Goal: Communication & Community: Connect with others

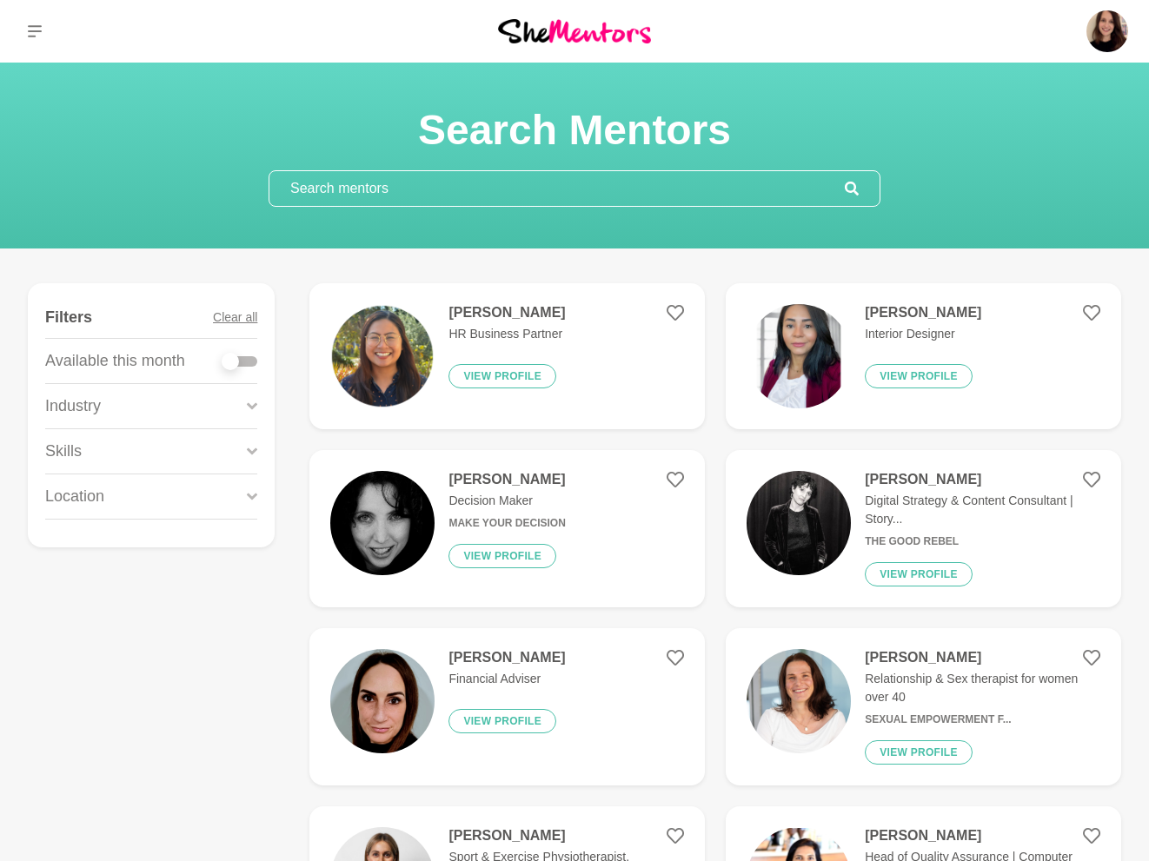
click at [366, 189] on input "text" at bounding box center [556, 188] width 575 height 35
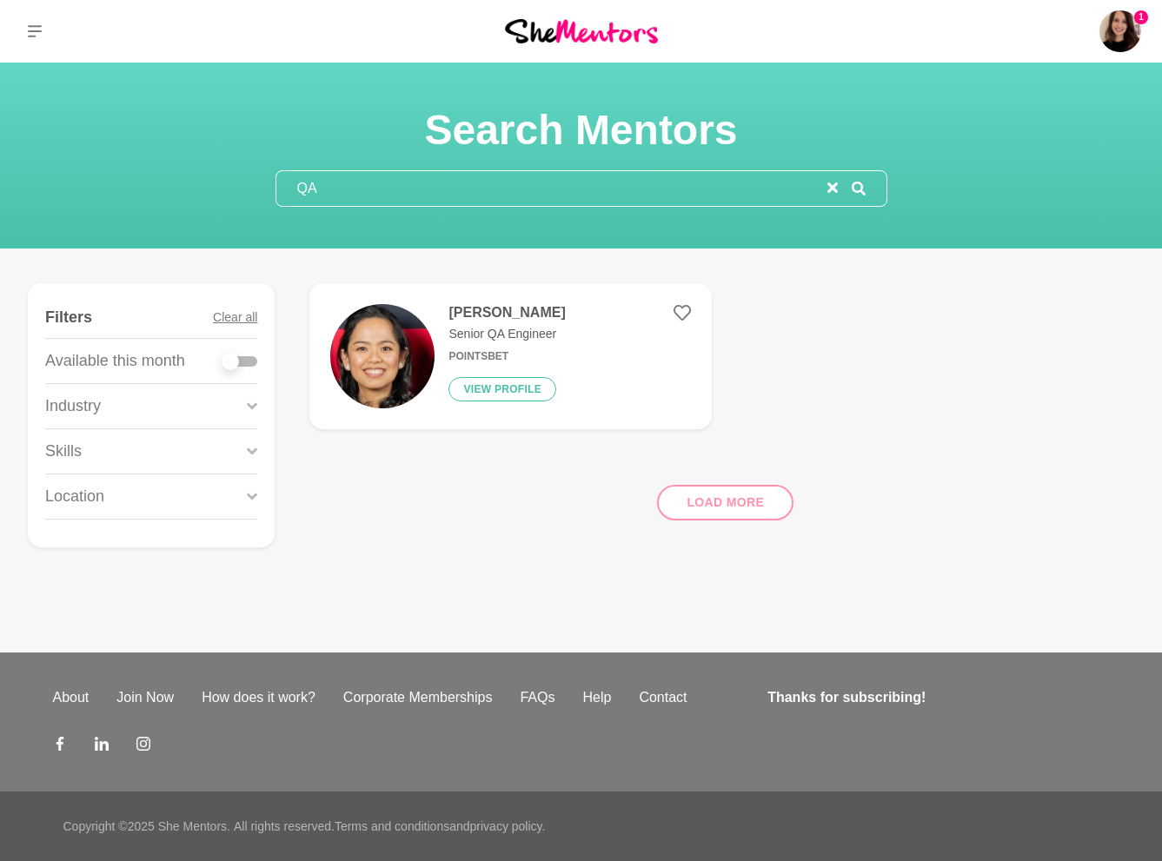
type input "QA"
click at [408, 349] on img at bounding box center [382, 356] width 104 height 104
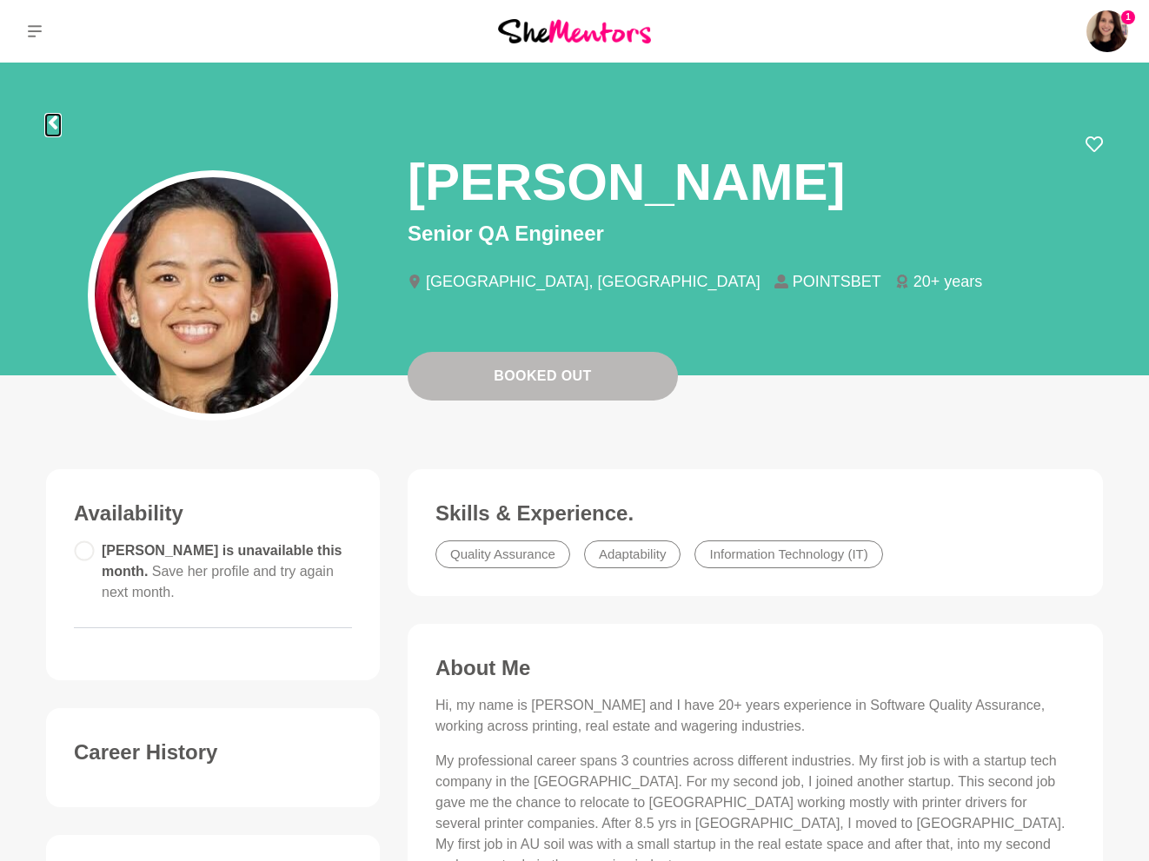
click at [55, 116] on icon at bounding box center [53, 123] width 9 height 14
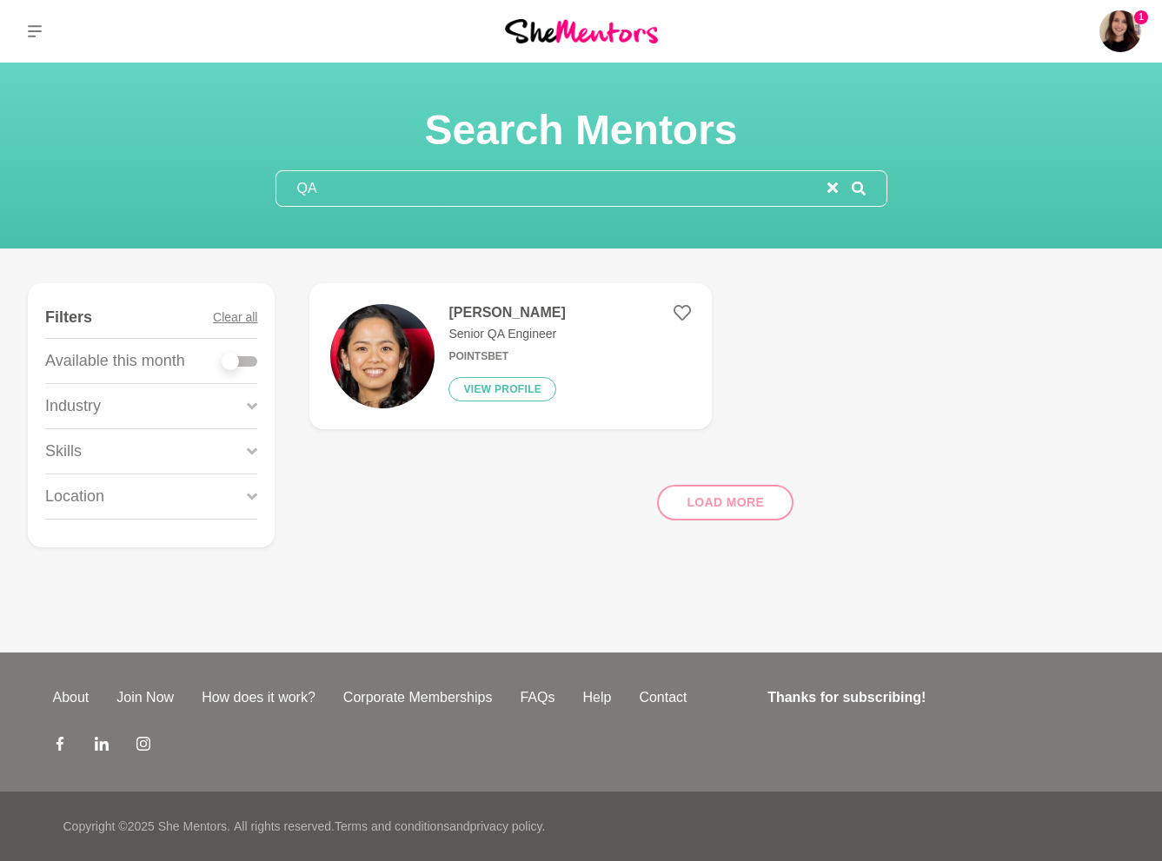
click at [338, 183] on input "QA" at bounding box center [551, 188] width 551 height 35
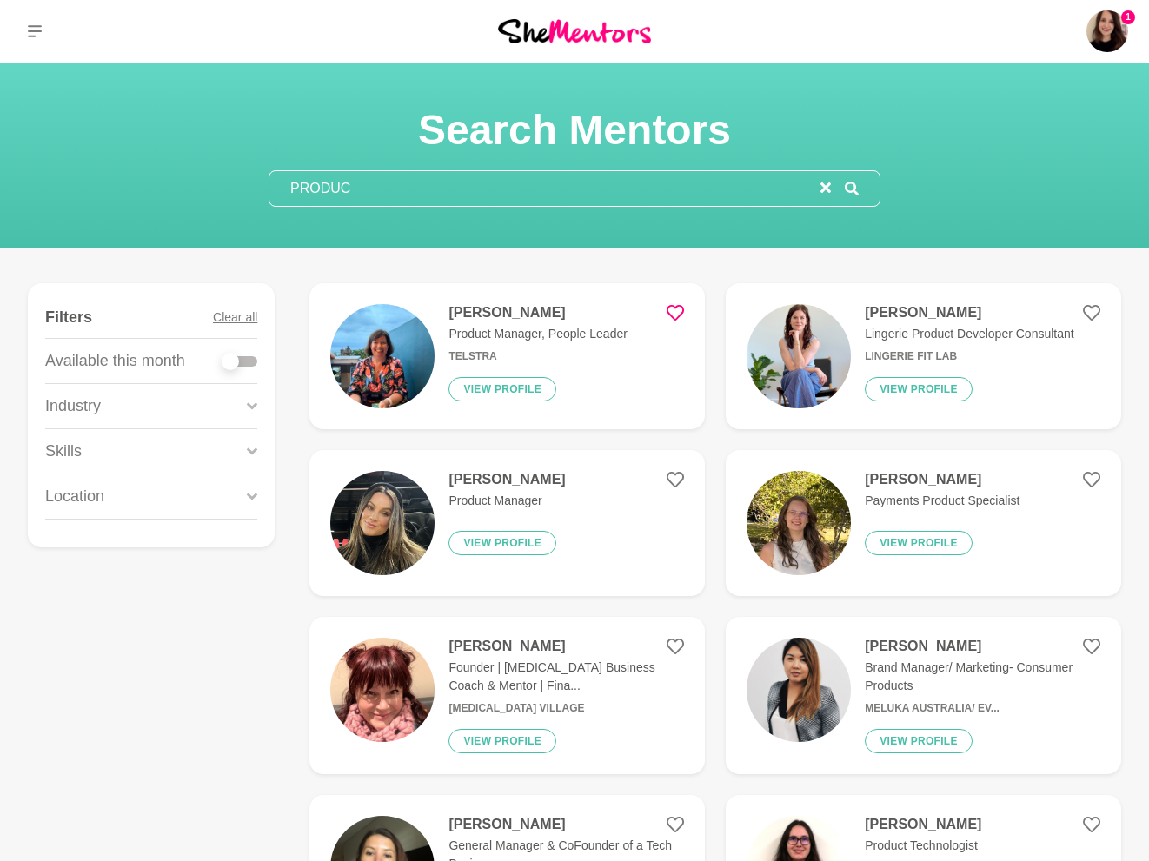
type input "PRODUC"
click at [399, 366] on img at bounding box center [382, 356] width 104 height 104
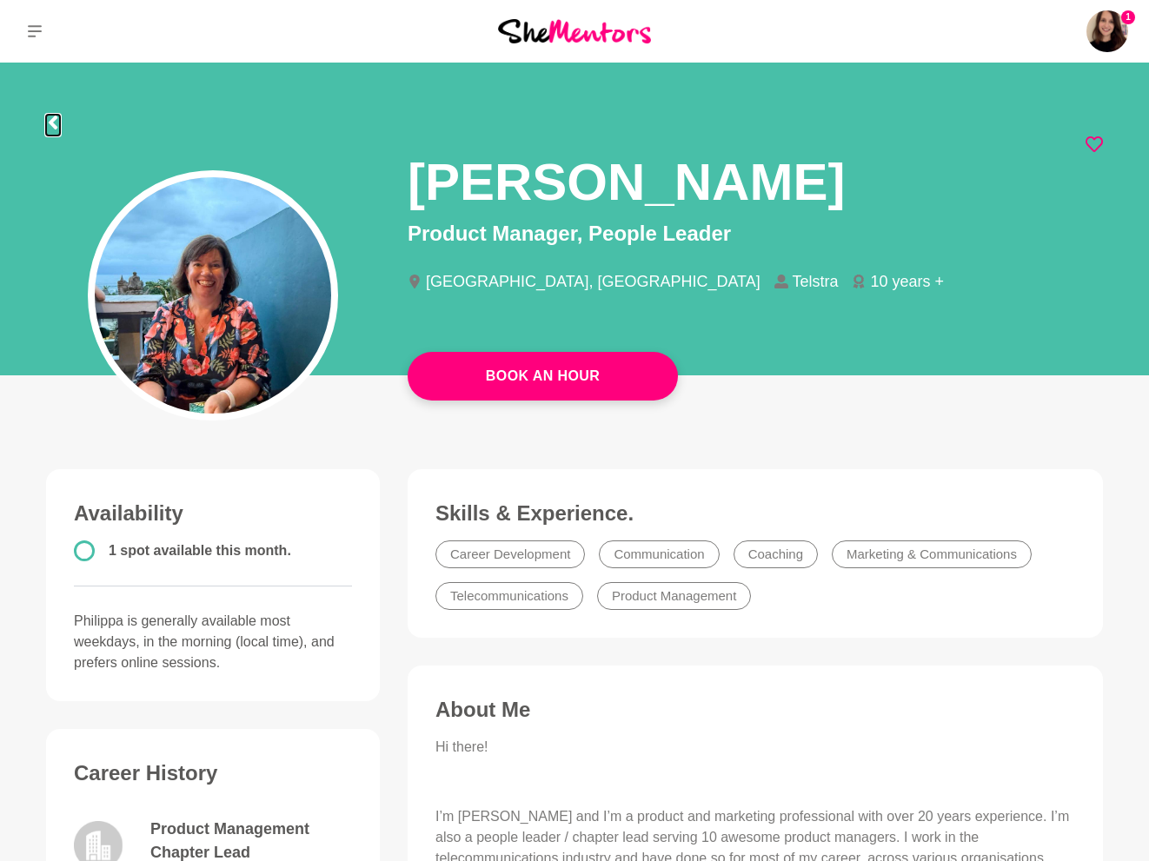
click at [58, 123] on icon at bounding box center [53, 123] width 14 height 14
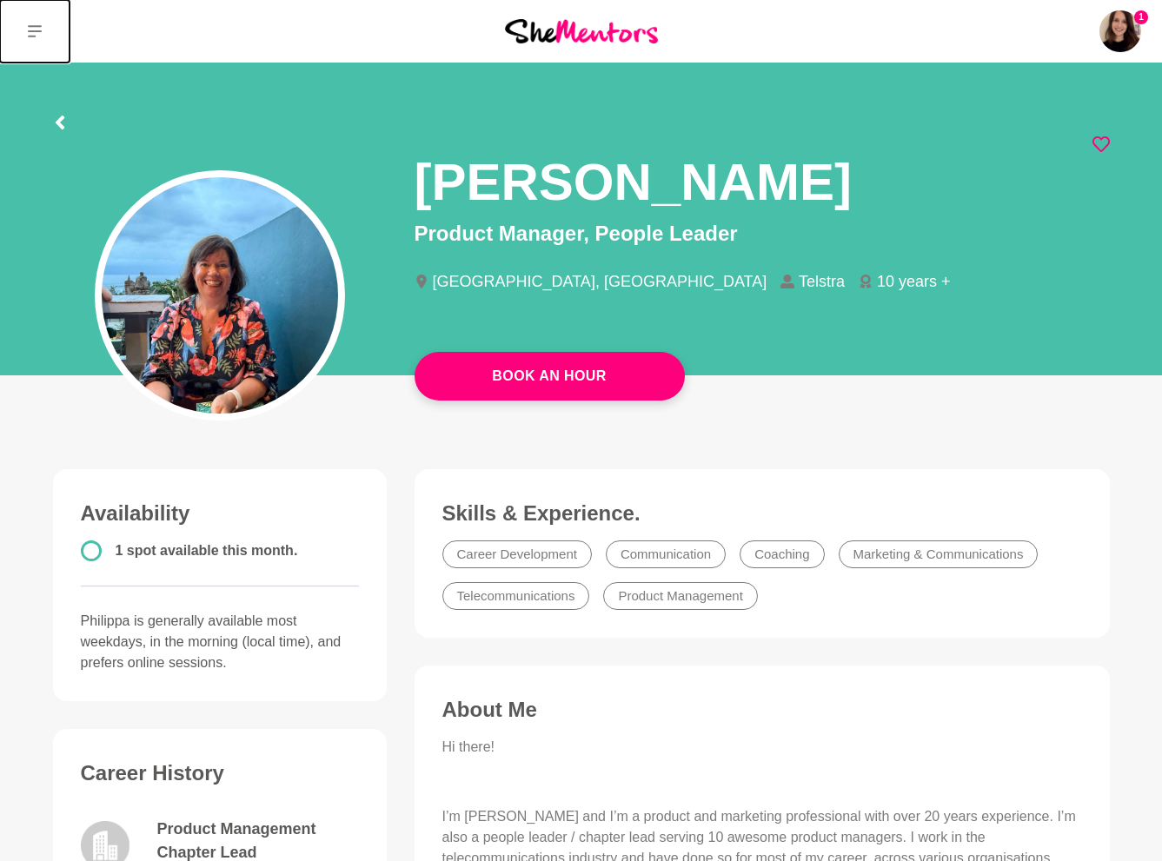
click at [29, 37] on icon at bounding box center [35, 31] width 14 height 14
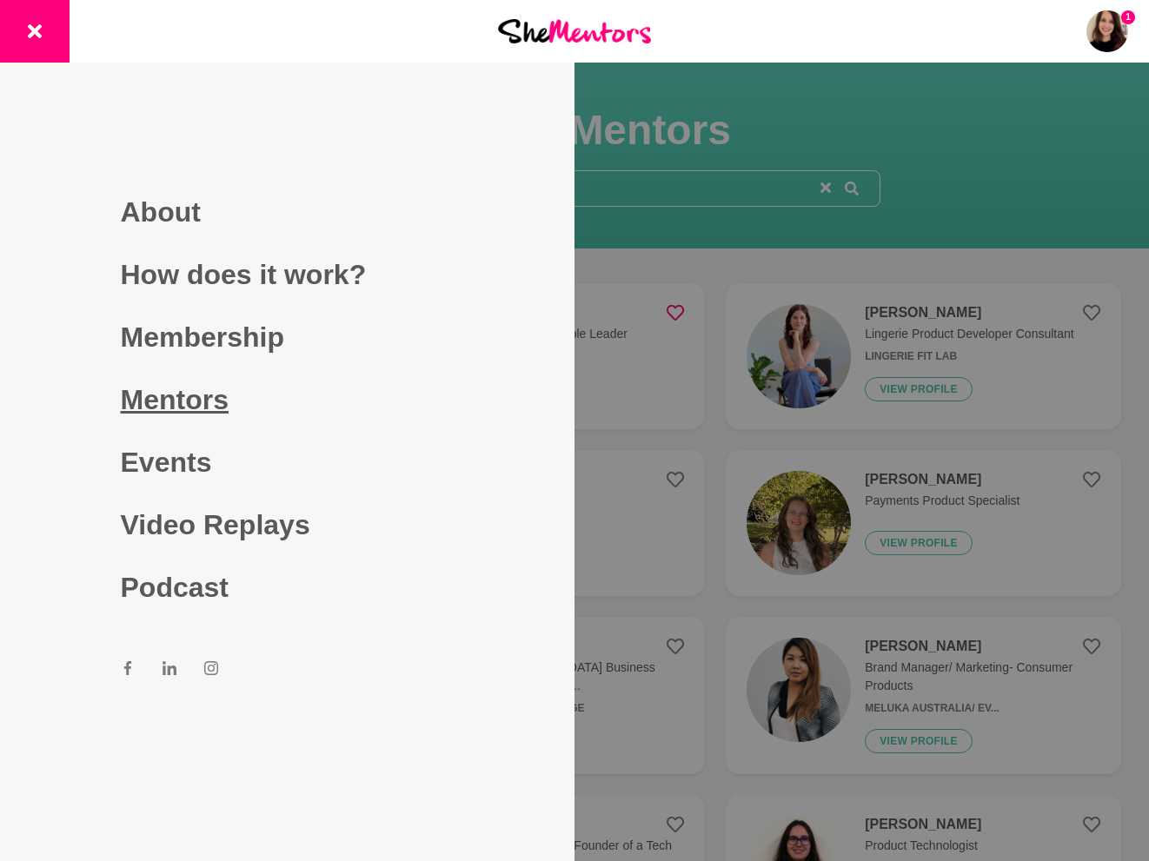
click at [172, 391] on link "Mentors" at bounding box center [288, 399] width 334 height 63
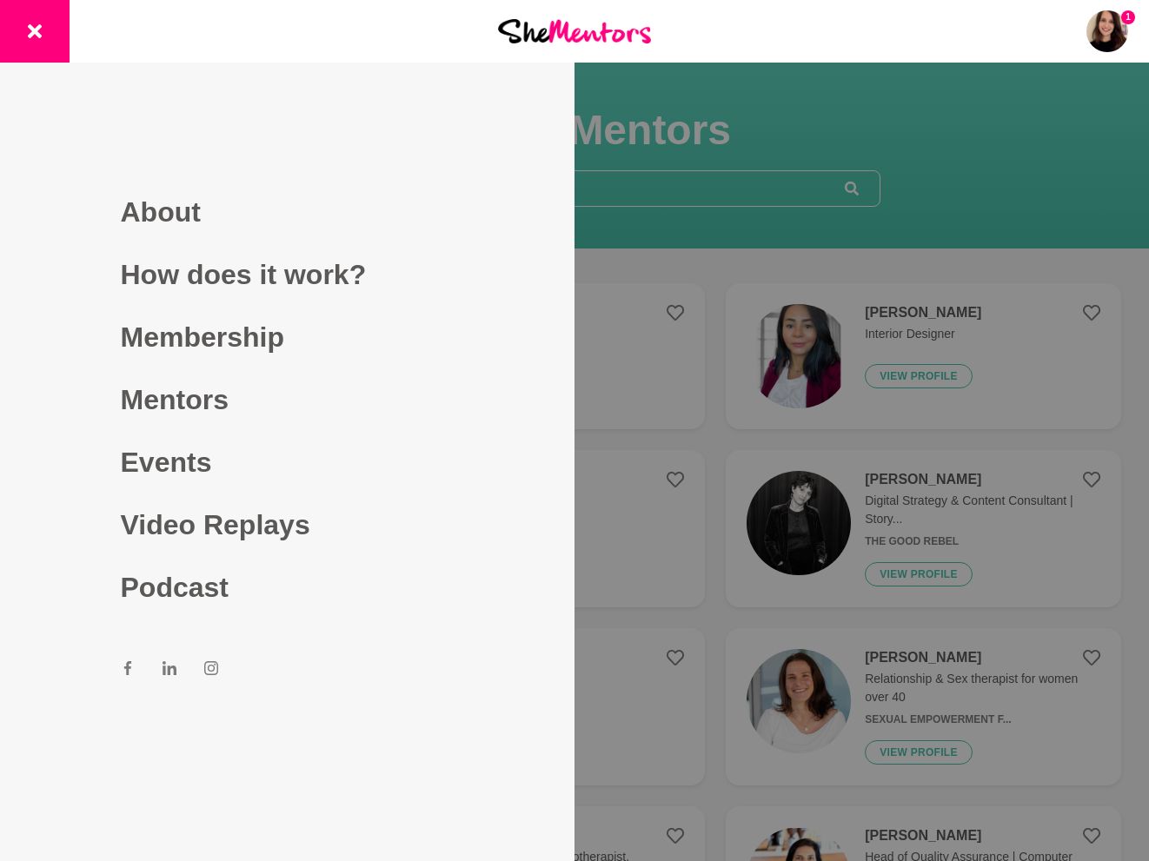
click at [726, 206] on div at bounding box center [574, 430] width 1149 height 861
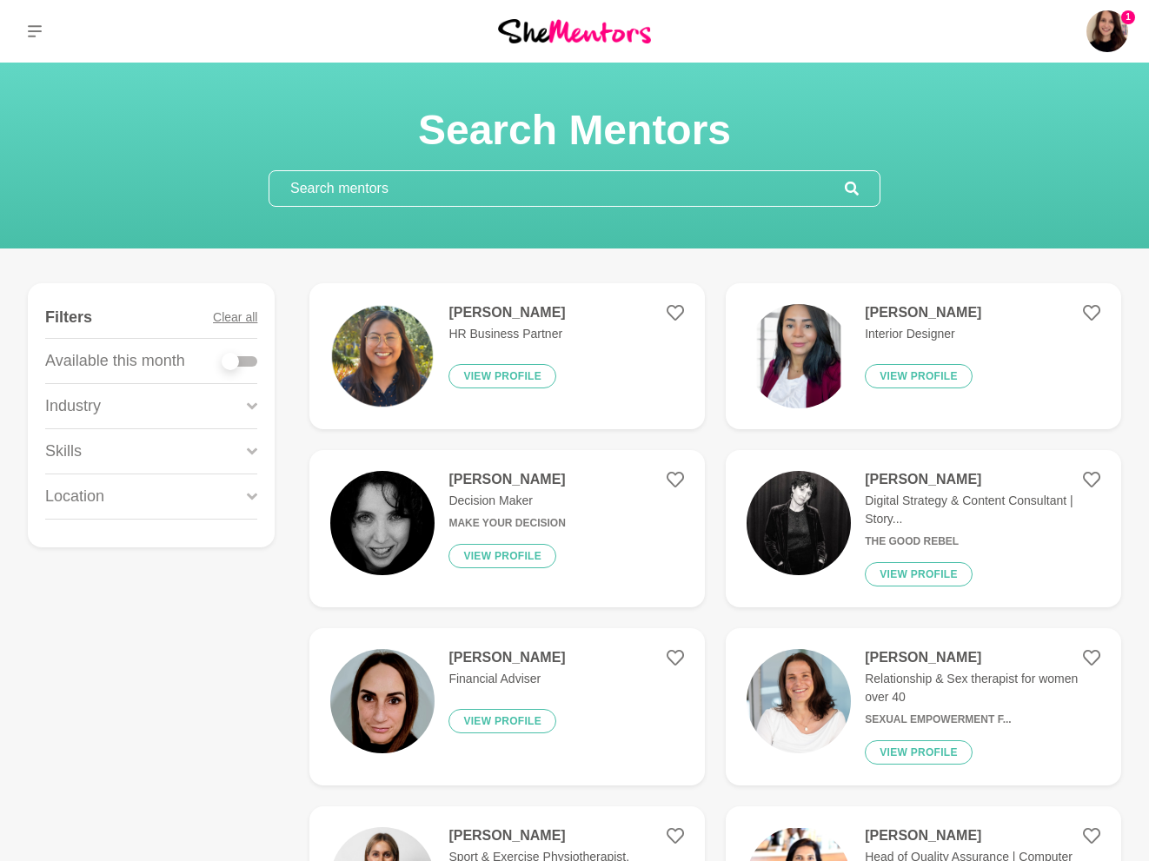
click at [502, 514] on div "Donna English Decision Maker Make Your Decision View profile" at bounding box center [499, 529] width 130 height 116
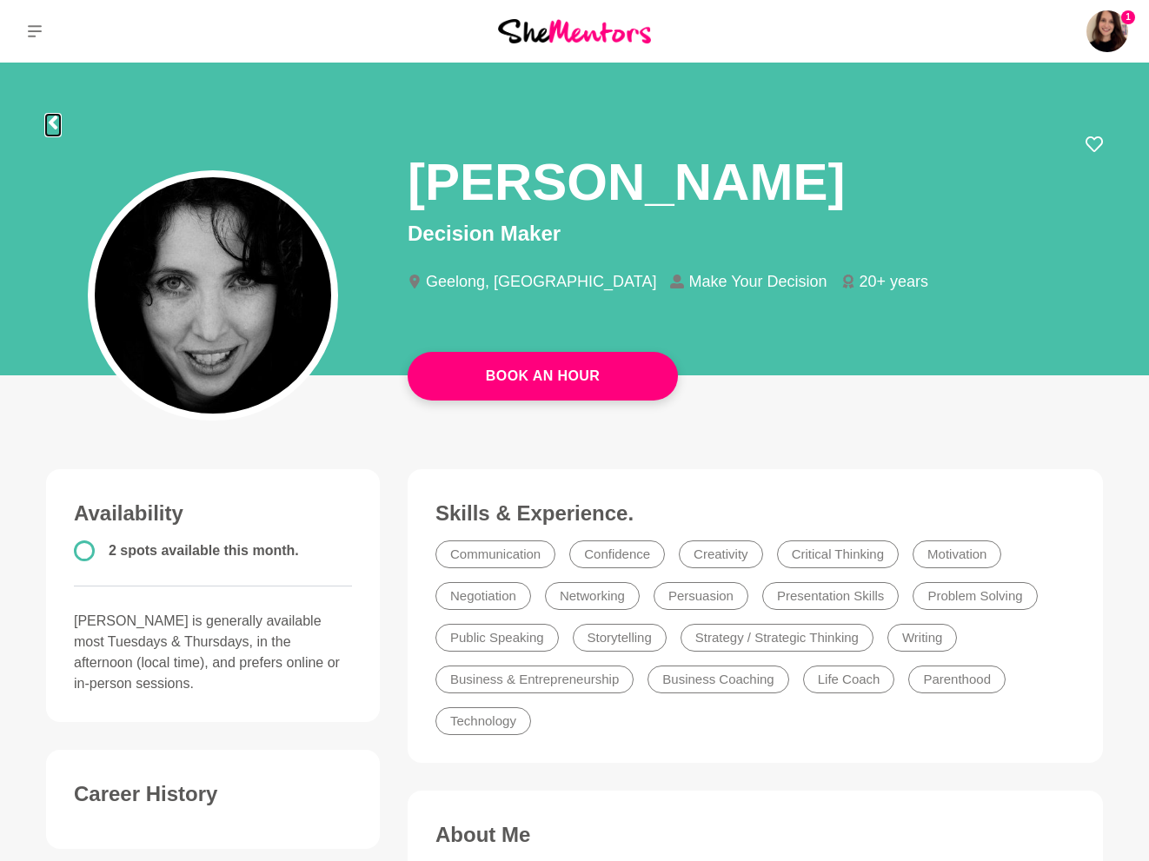
click at [52, 129] on button at bounding box center [53, 125] width 14 height 21
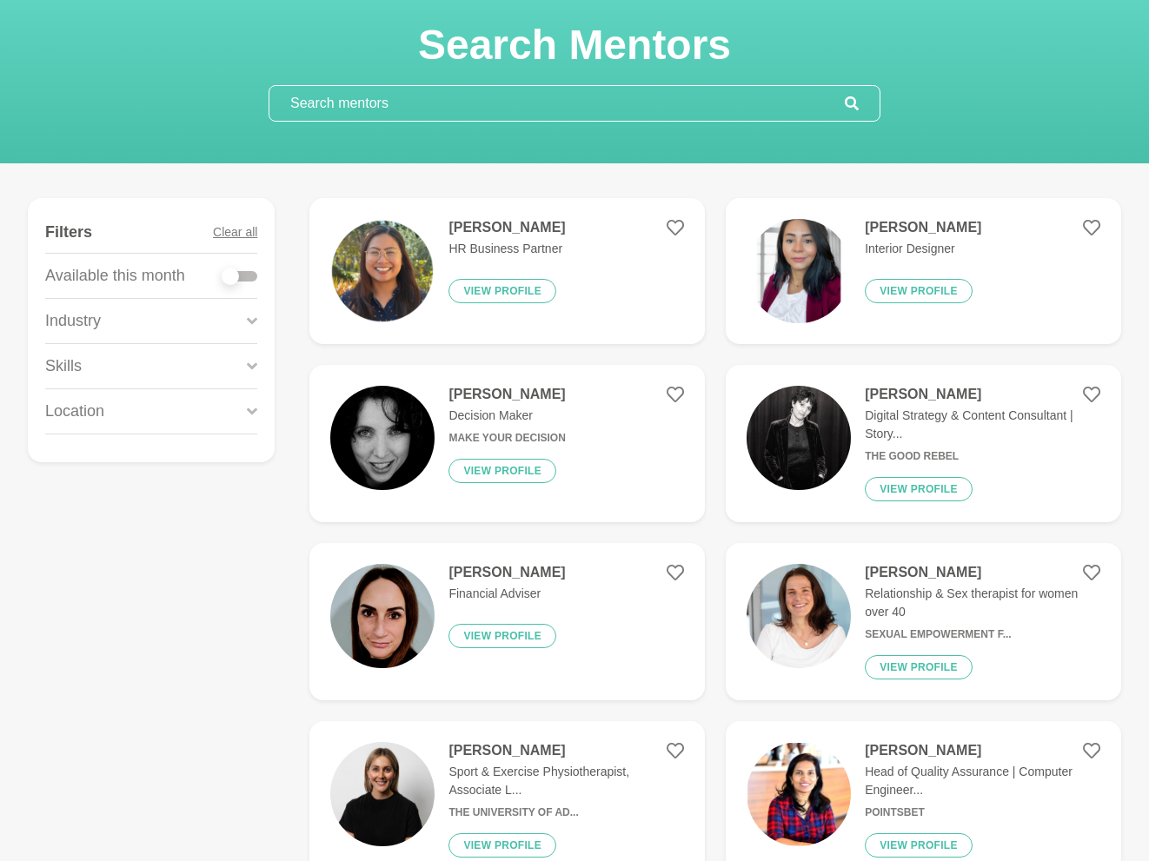
scroll to position [100, 0]
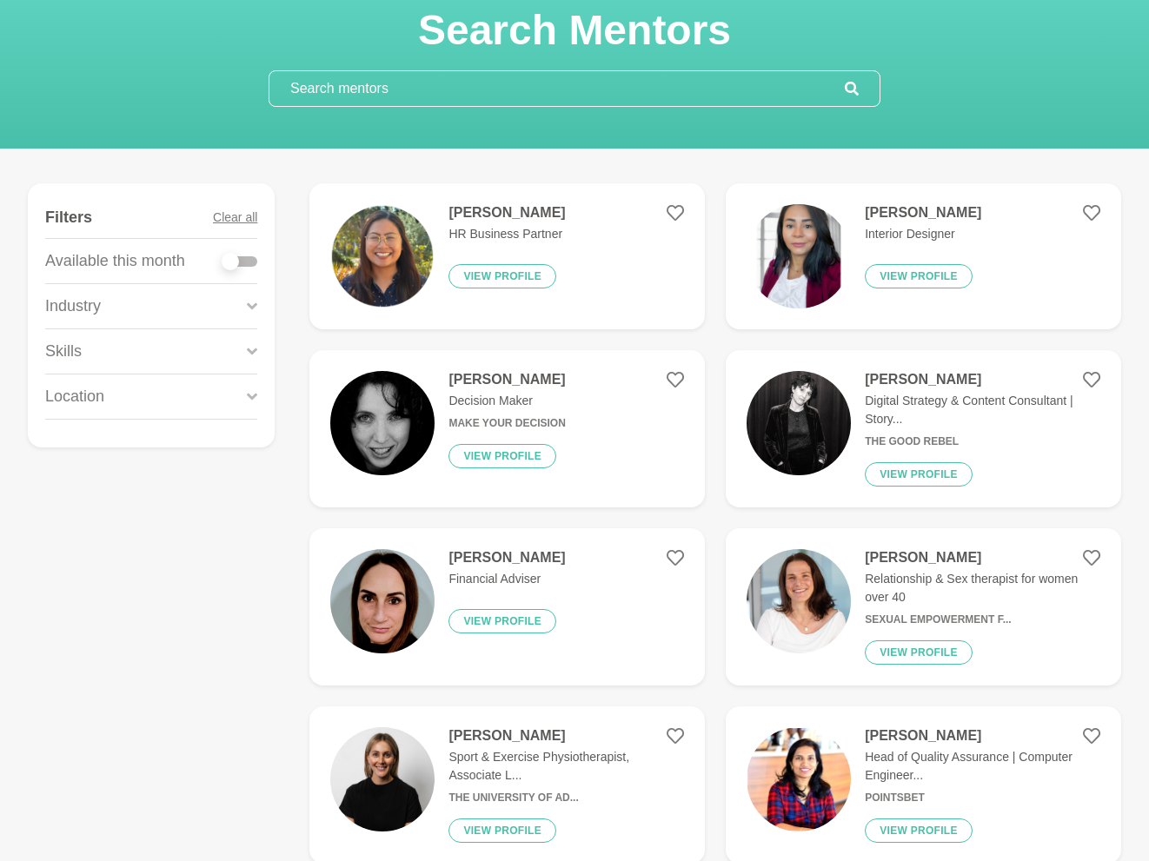
click at [770, 250] on img at bounding box center [798, 256] width 104 height 104
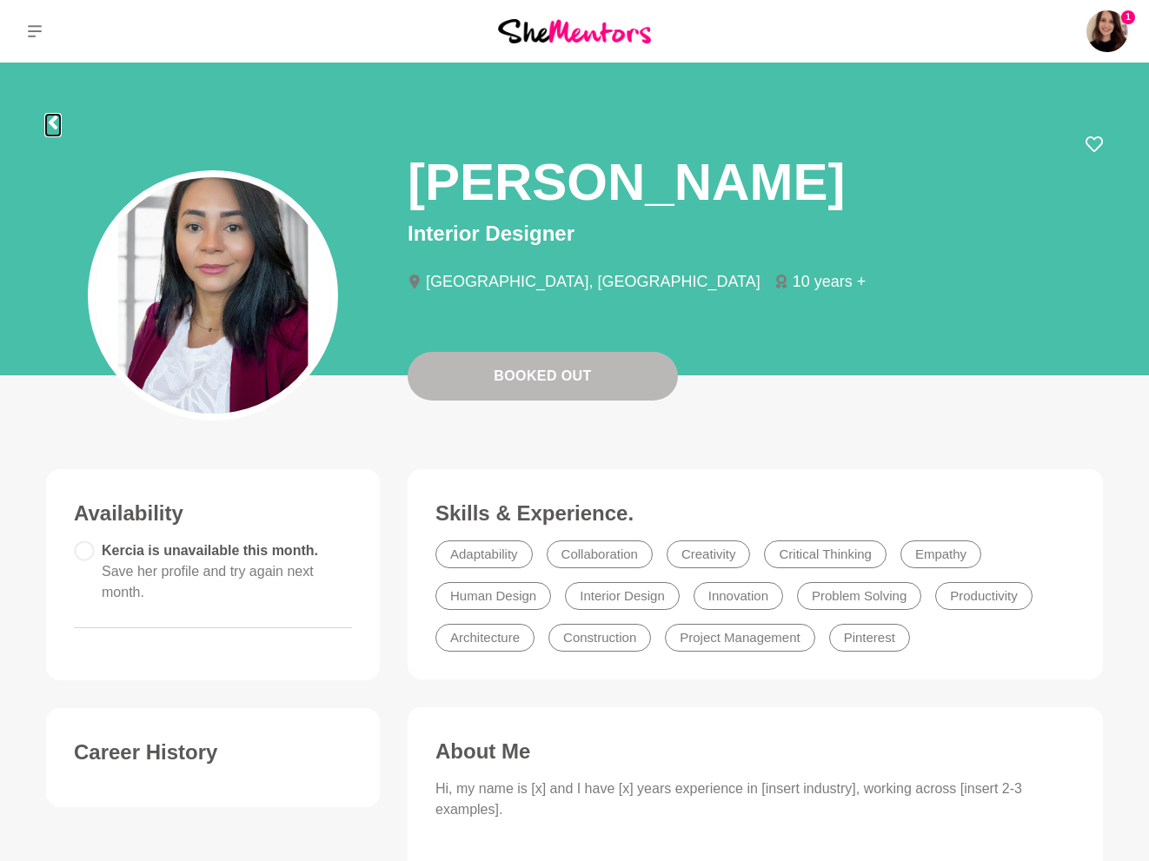
click at [53, 129] on button at bounding box center [53, 125] width 14 height 21
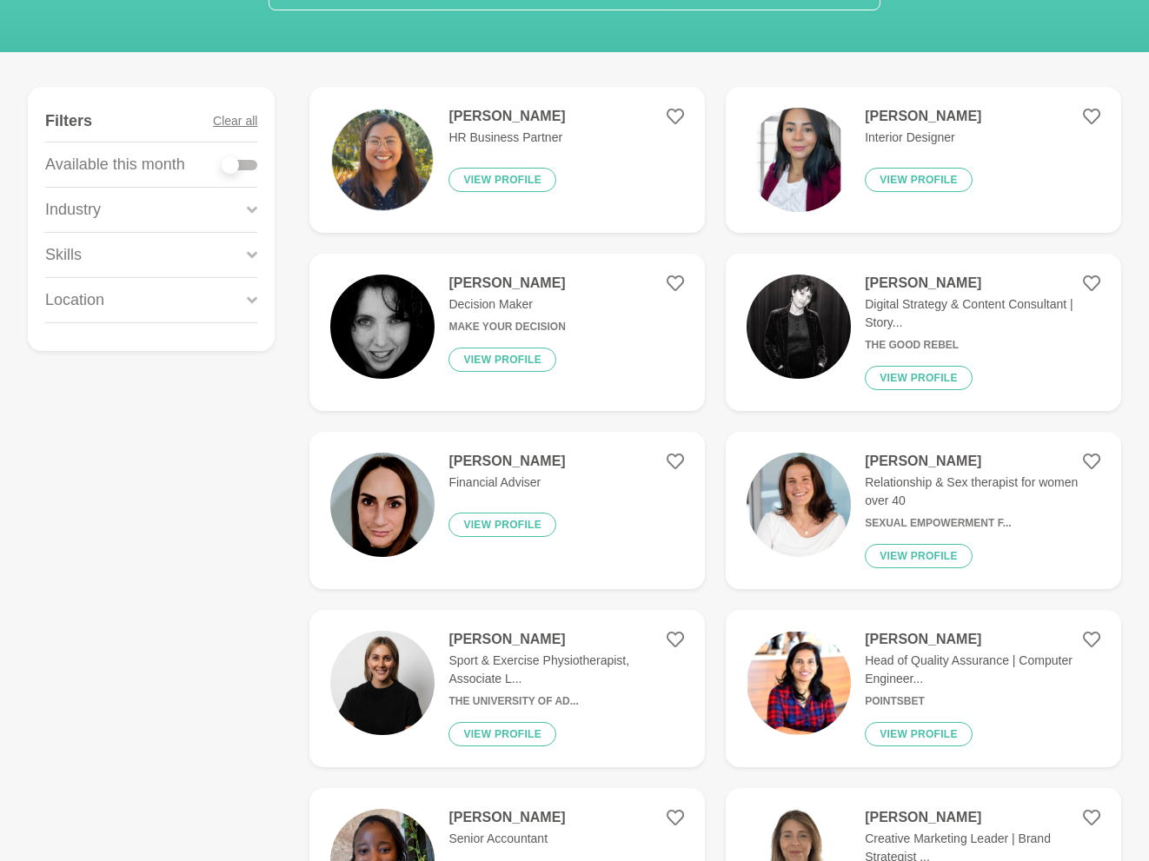
scroll to position [318, 0]
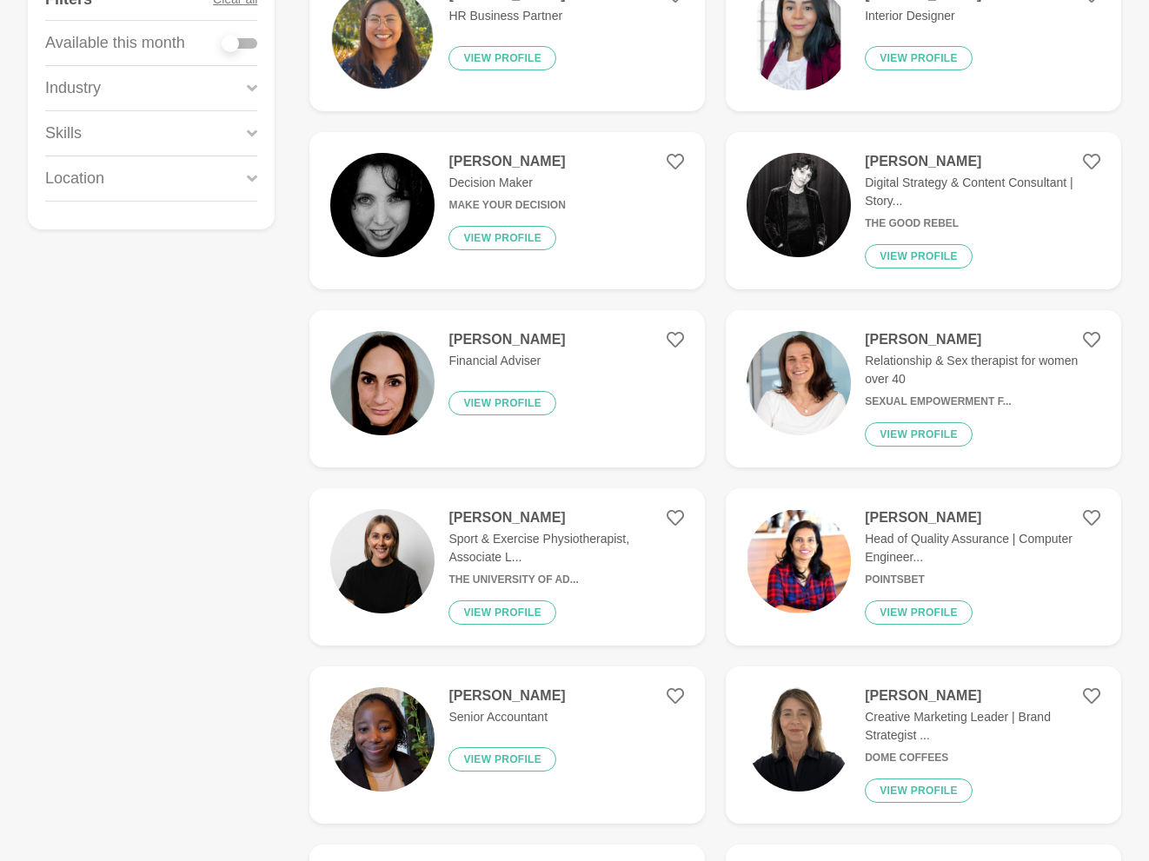
click at [570, 702] on figure "Getrude Mereki Senior Accountant View profile" at bounding box center [506, 745] width 395 height 157
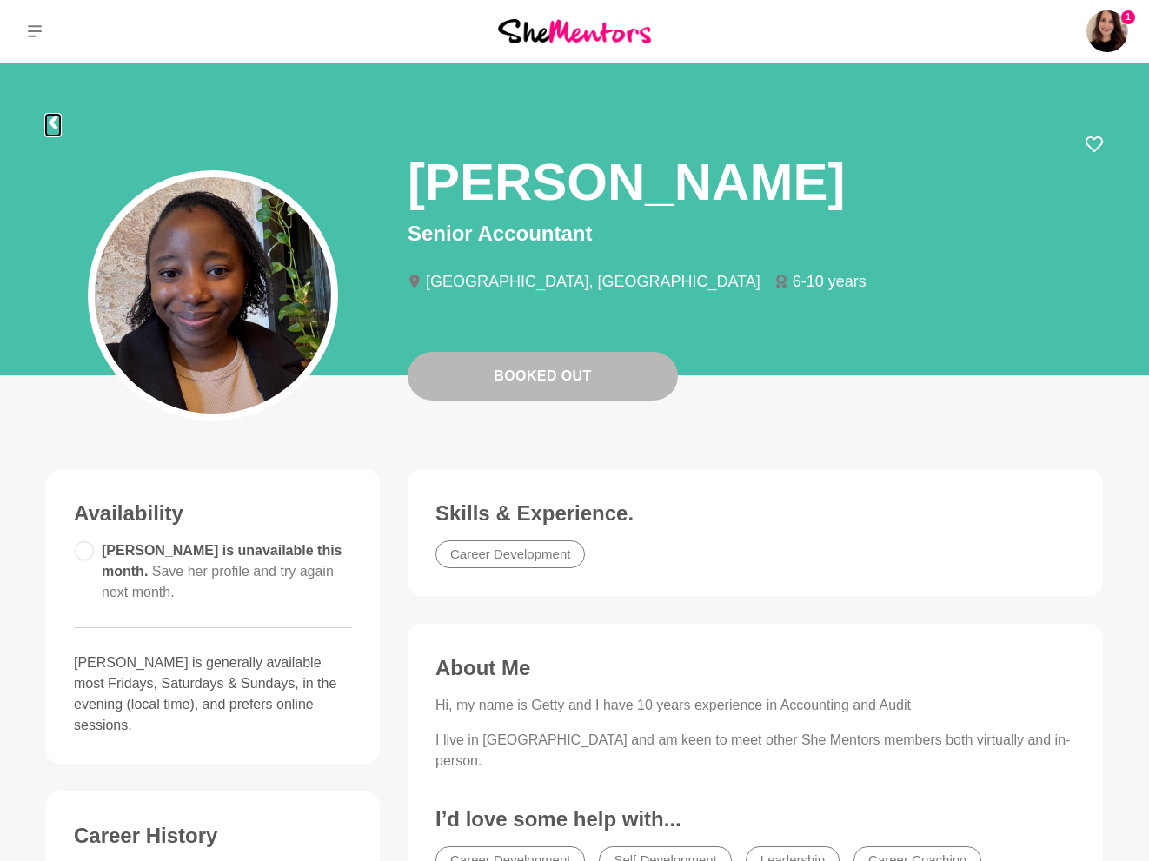
click at [55, 120] on icon at bounding box center [53, 123] width 14 height 14
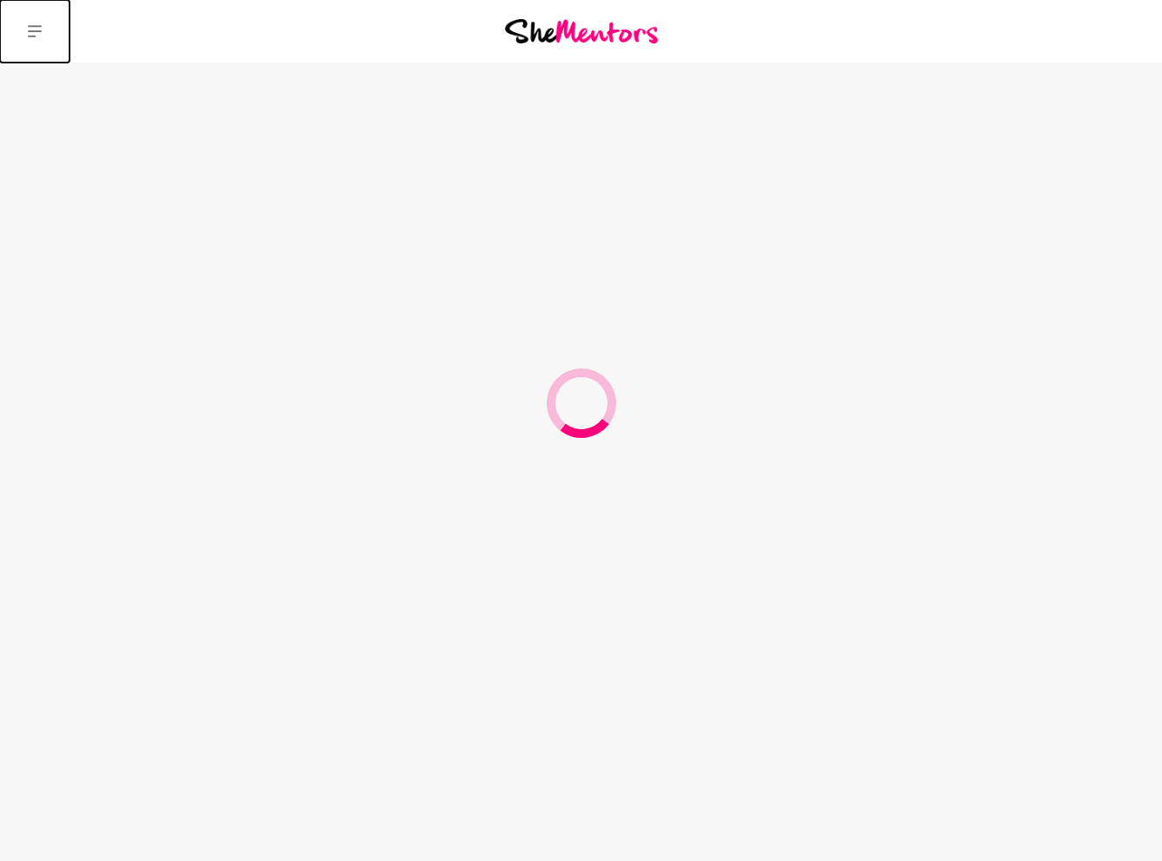
click at [30, 26] on icon at bounding box center [35, 31] width 14 height 12
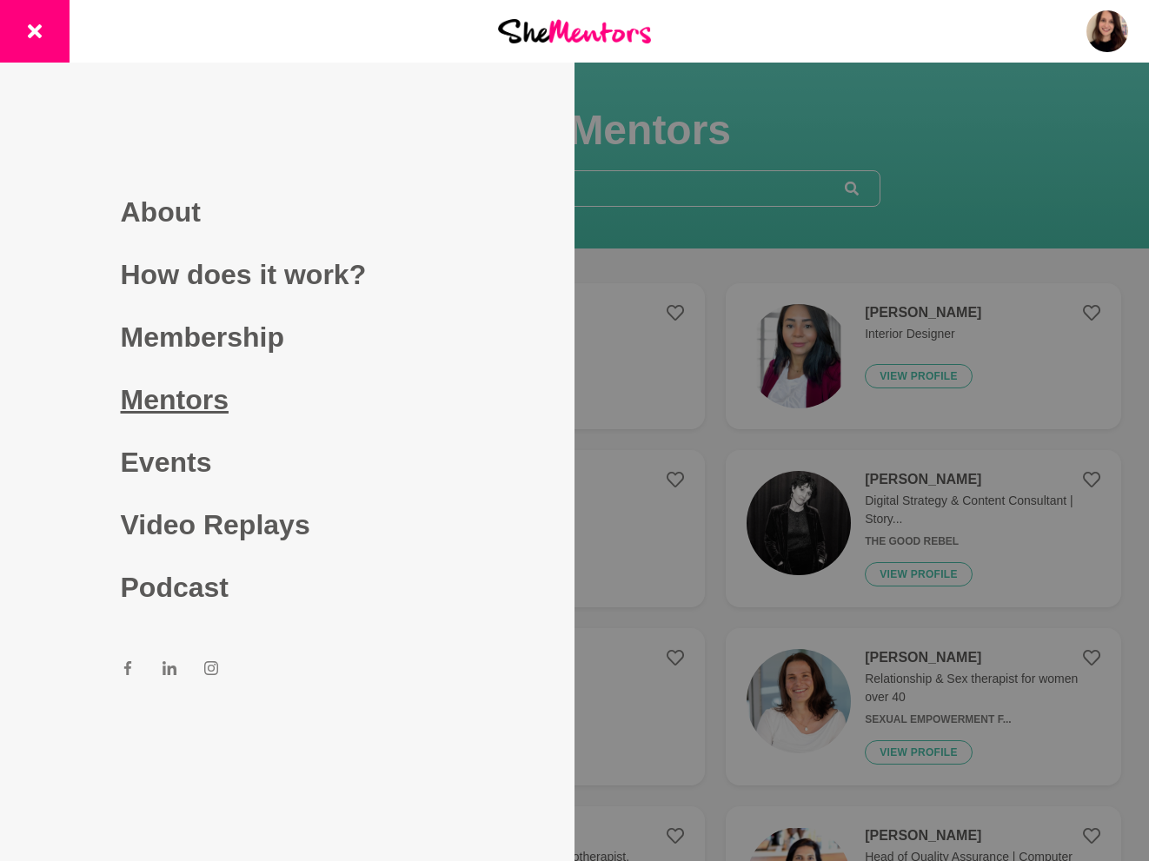
click at [210, 408] on link "Mentors" at bounding box center [288, 399] width 334 height 63
click at [678, 182] on div at bounding box center [574, 430] width 1149 height 861
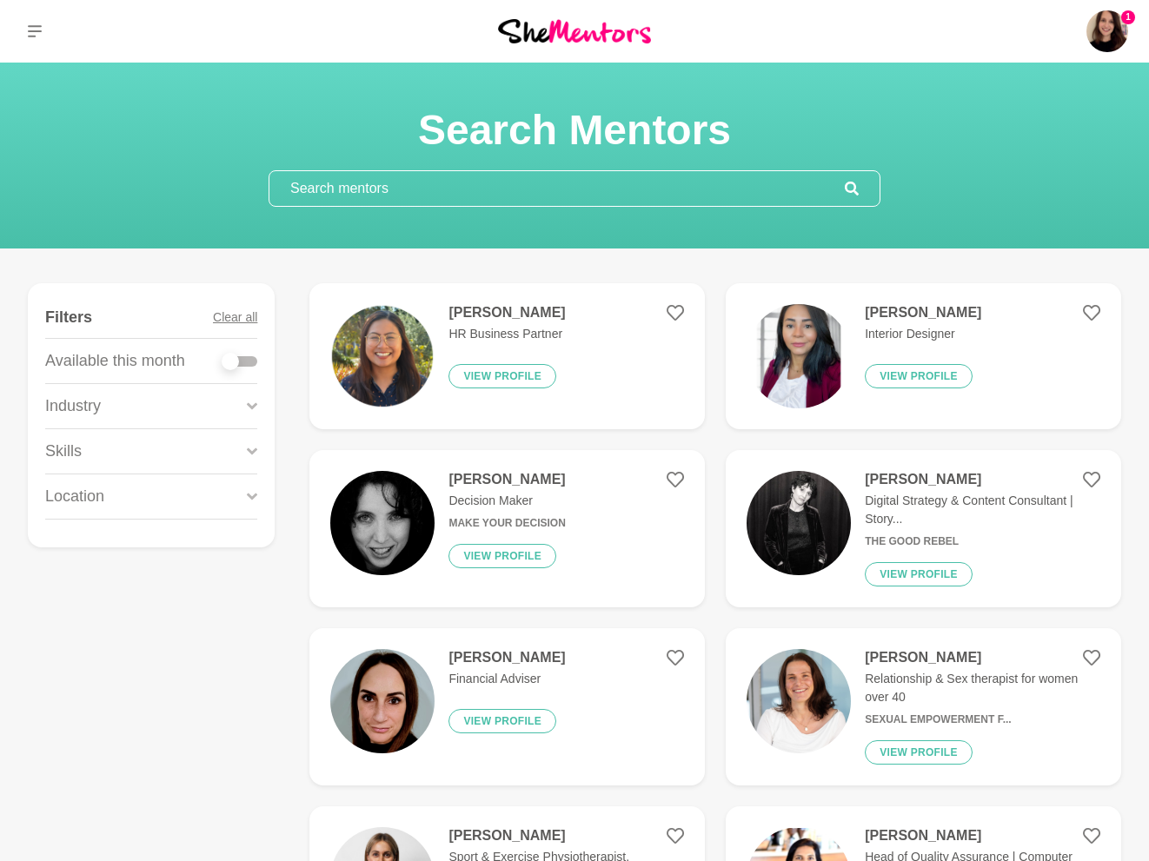
click at [589, 190] on input "text" at bounding box center [556, 188] width 575 height 35
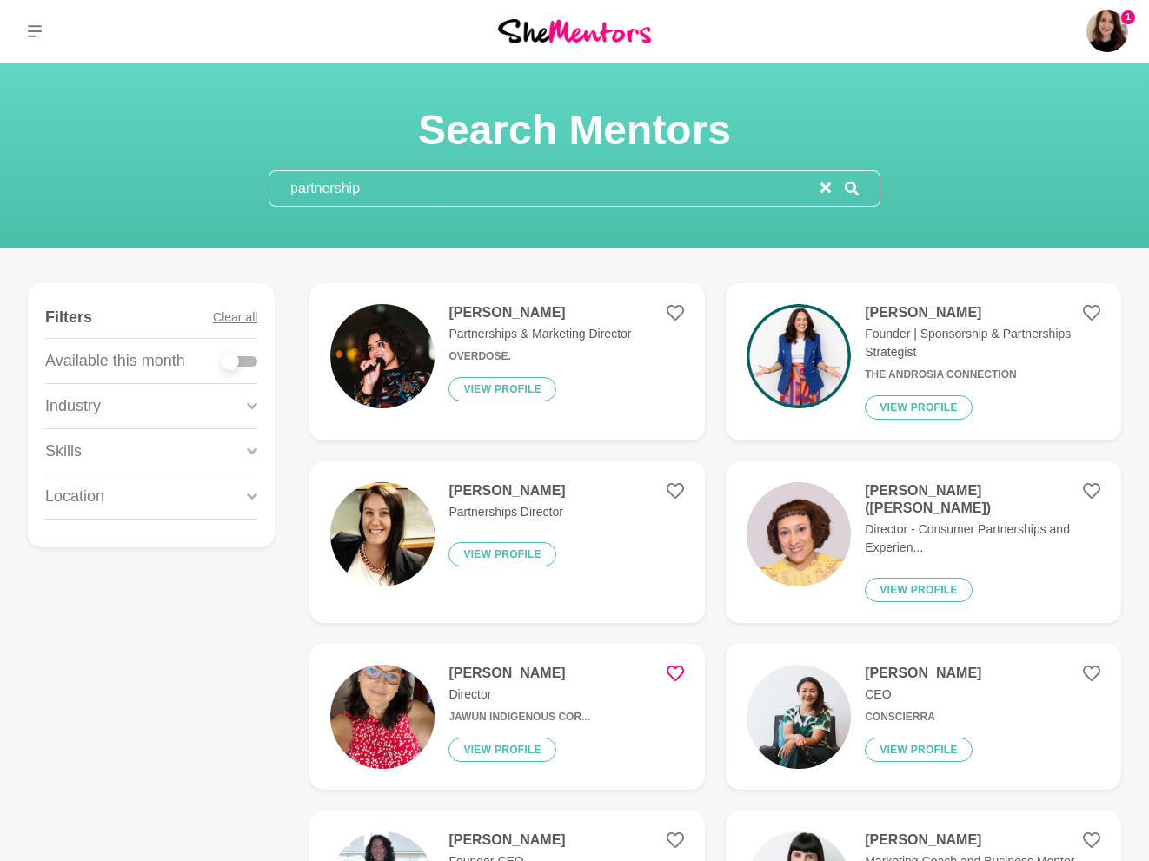
type input "partnership"
click at [246, 358] on div at bounding box center [239, 361] width 35 height 10
checkbox input "true"
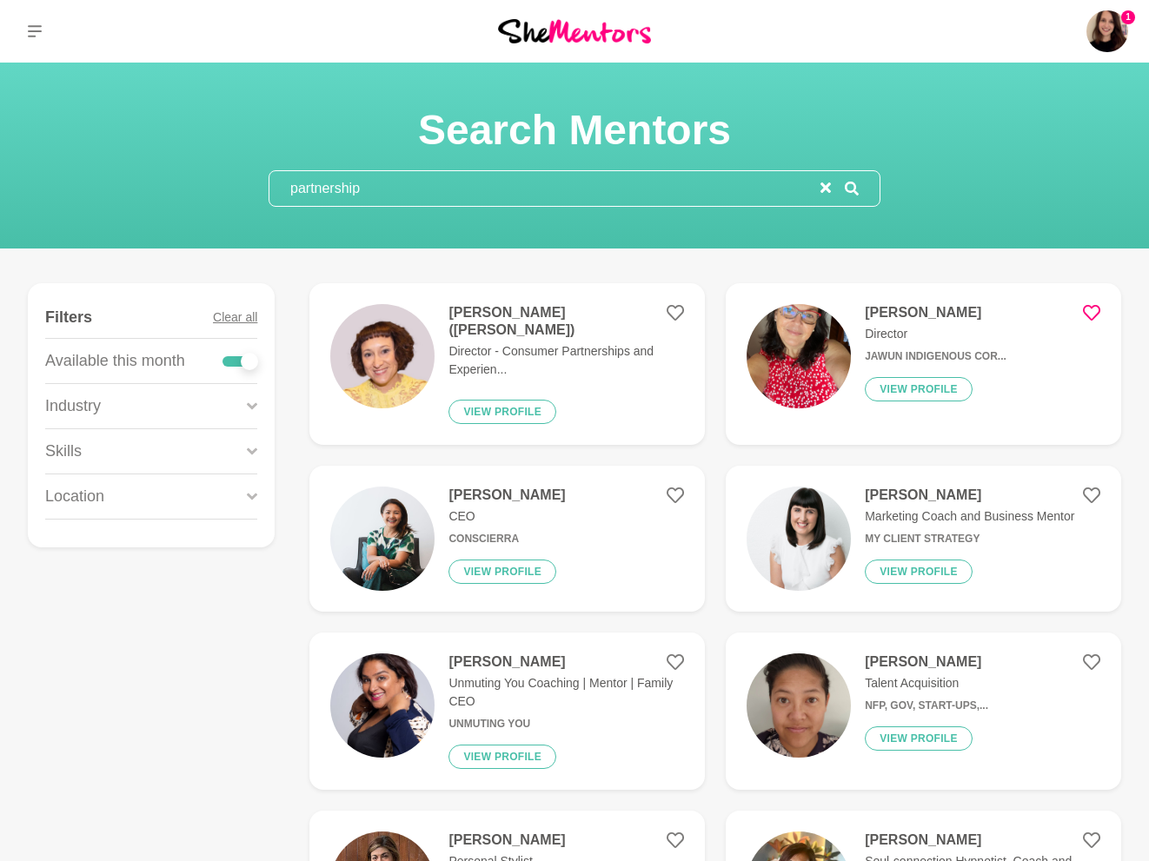
click at [128, 449] on div "Skills" at bounding box center [151, 451] width 212 height 44
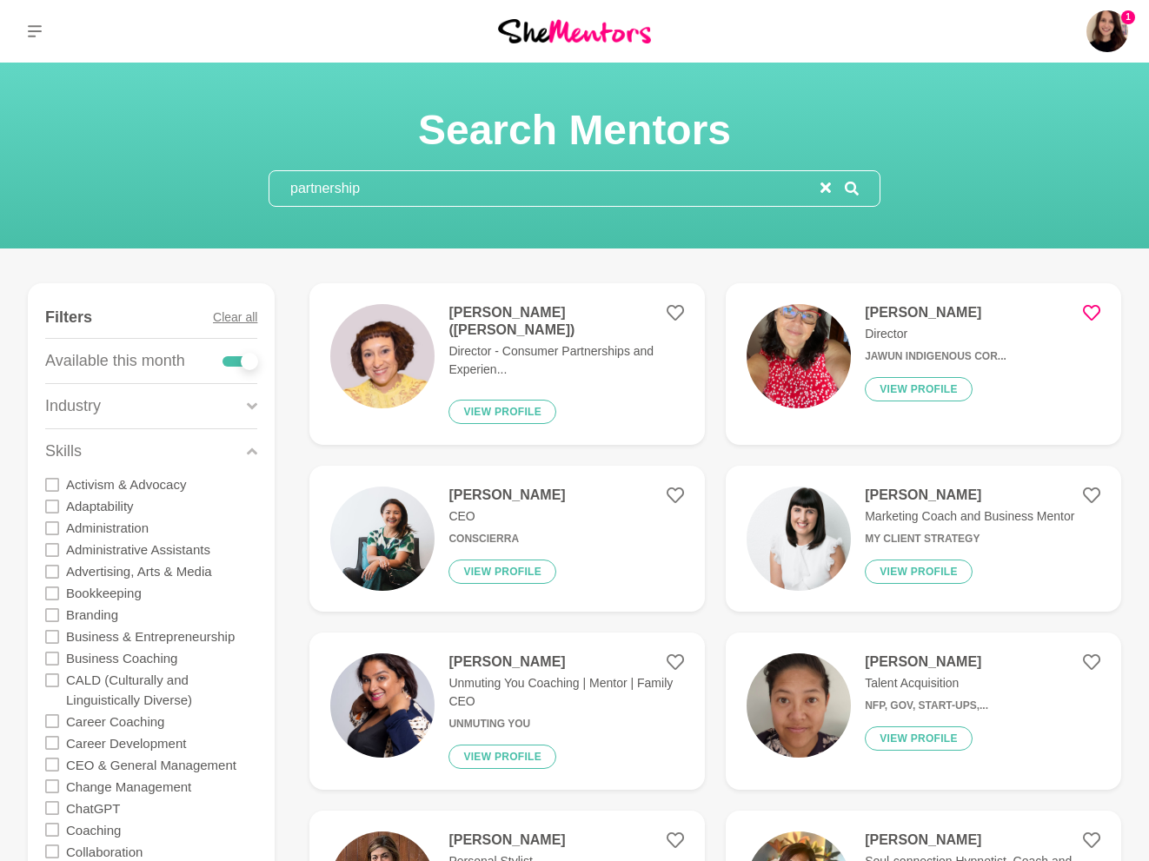
drag, startPoint x: 387, startPoint y: 188, endPoint x: 344, endPoint y: 163, distance: 49.0
click at [344, 163] on section "Search Mentors partnership" at bounding box center [574, 155] width 667 height 103
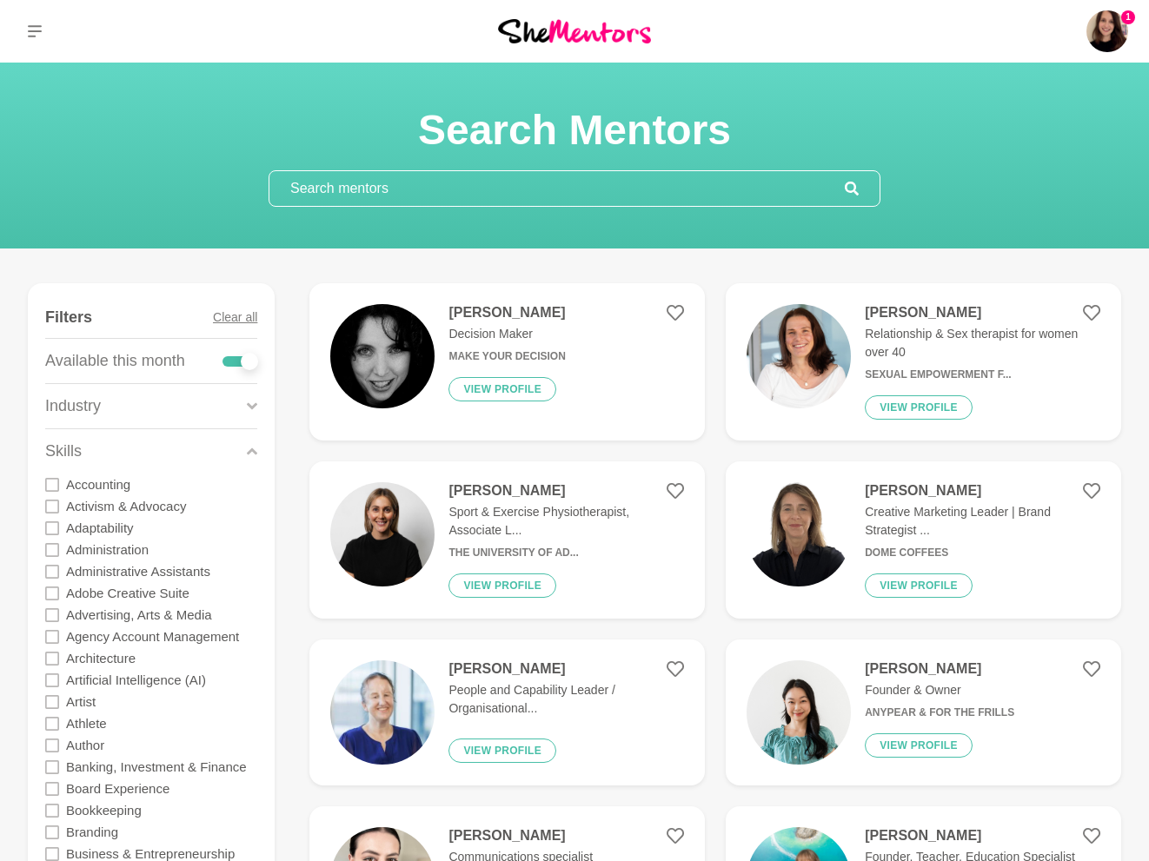
type input "partnership"
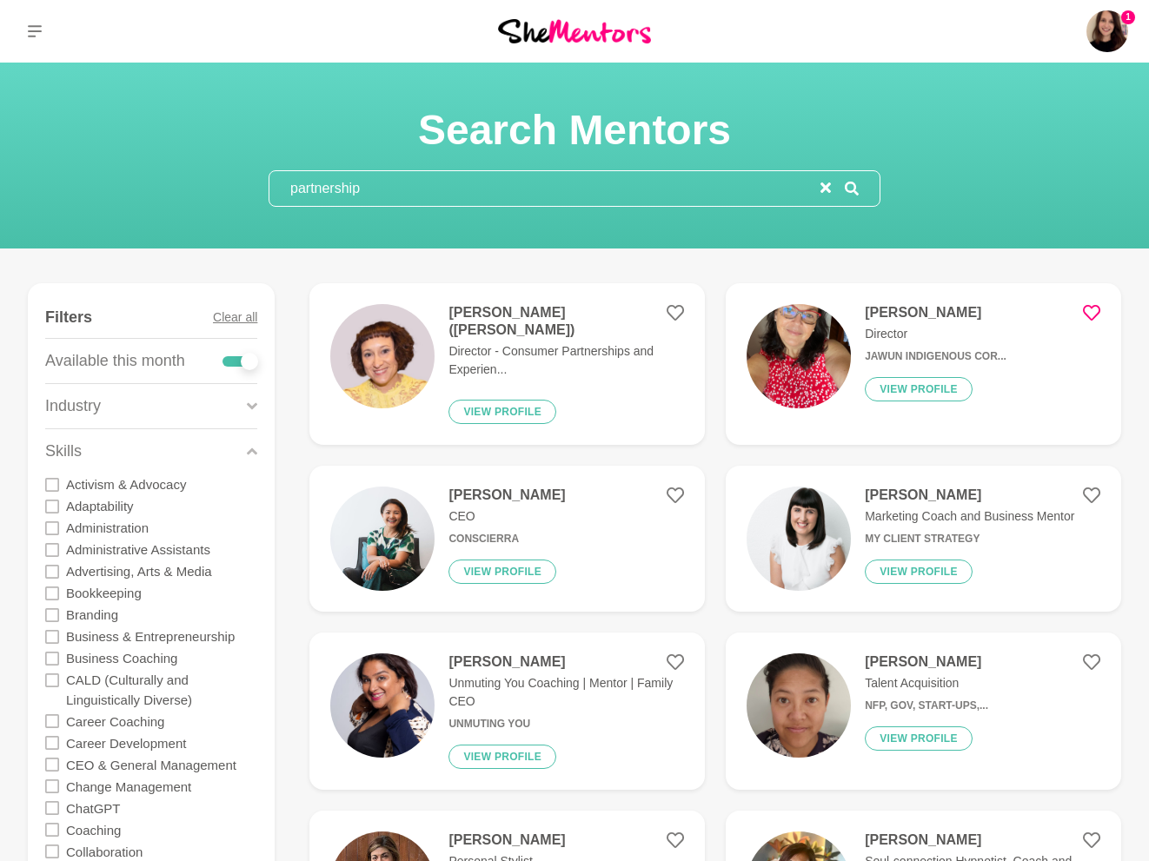
click at [444, 356] on div "Melissa Govranos (Bonaddio) Director - Consumer Partnerships and Experien... Vi…" at bounding box center [558, 364] width 249 height 120
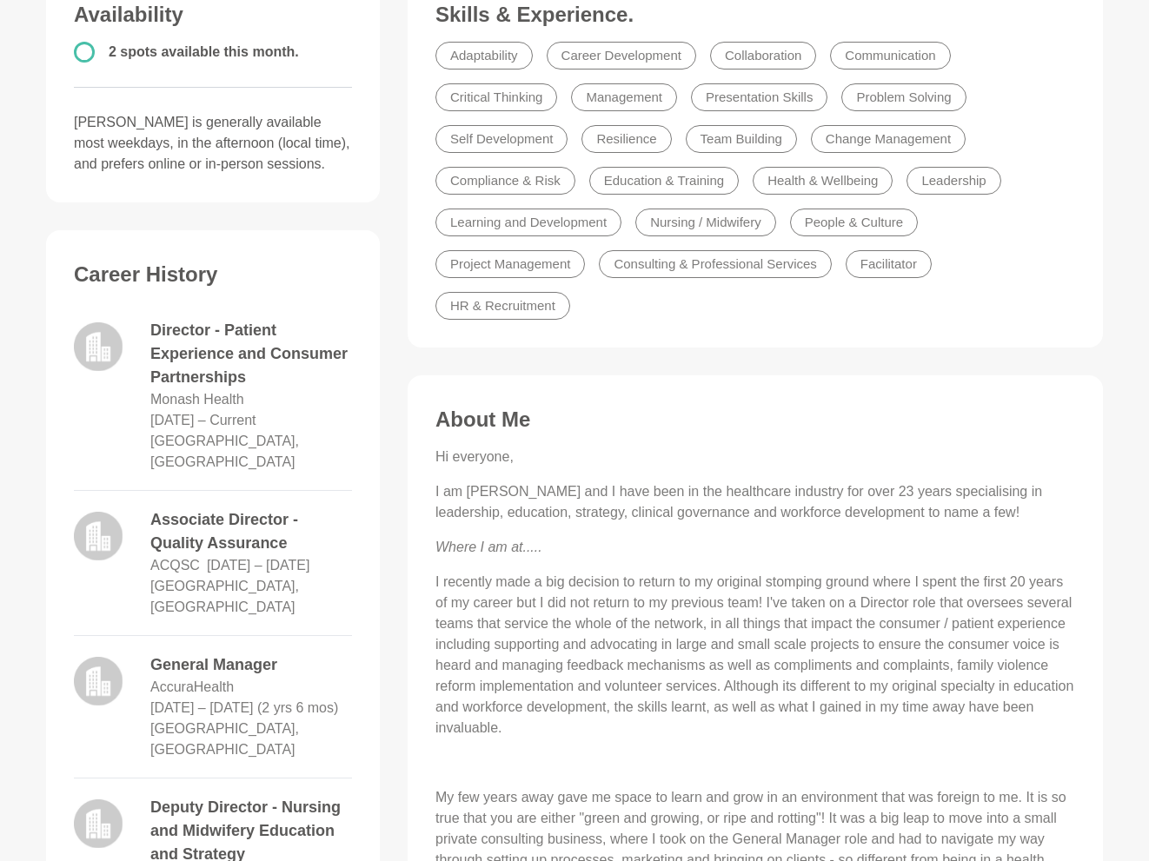
scroll to position [445, 0]
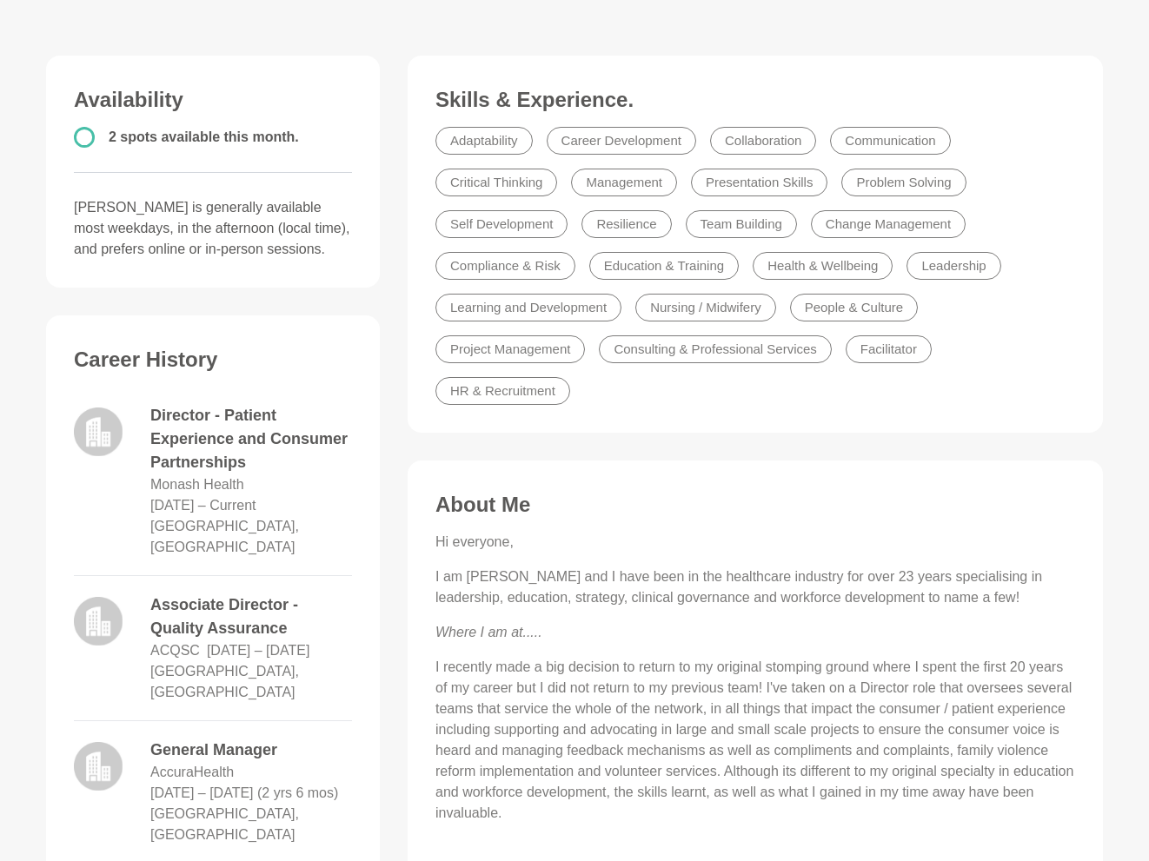
click at [671, 417] on figure "Skills & Experience. Adaptability Career Development Collaboration Communicatio…" at bounding box center [755, 244] width 695 height 377
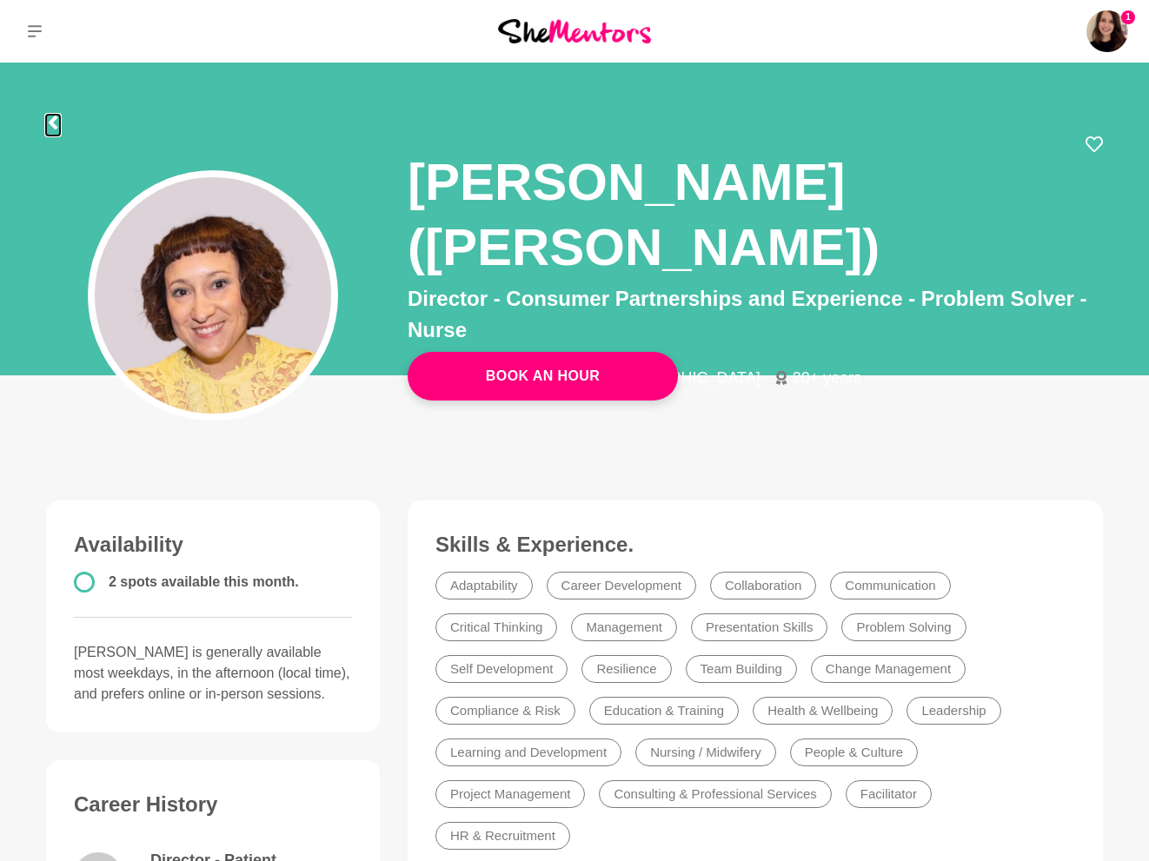
click at [56, 116] on icon at bounding box center [53, 123] width 9 height 14
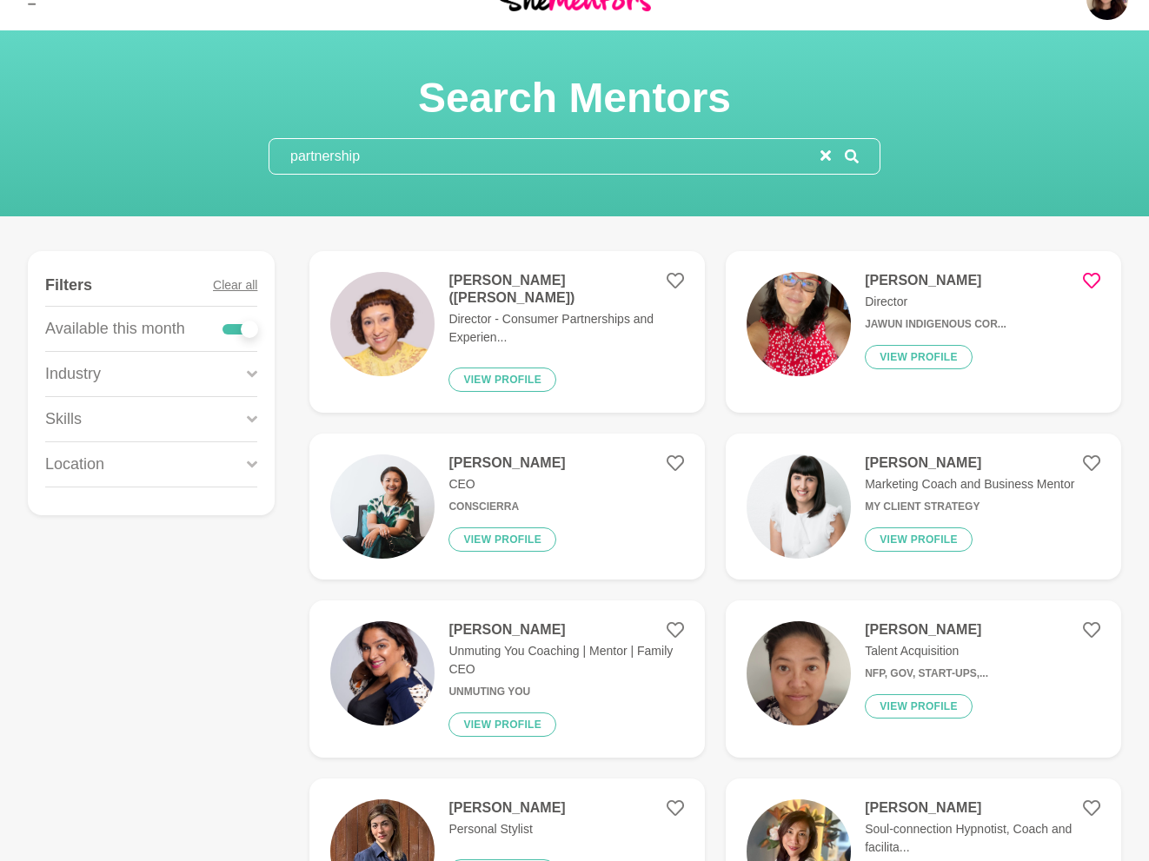
scroll to position [33, 0]
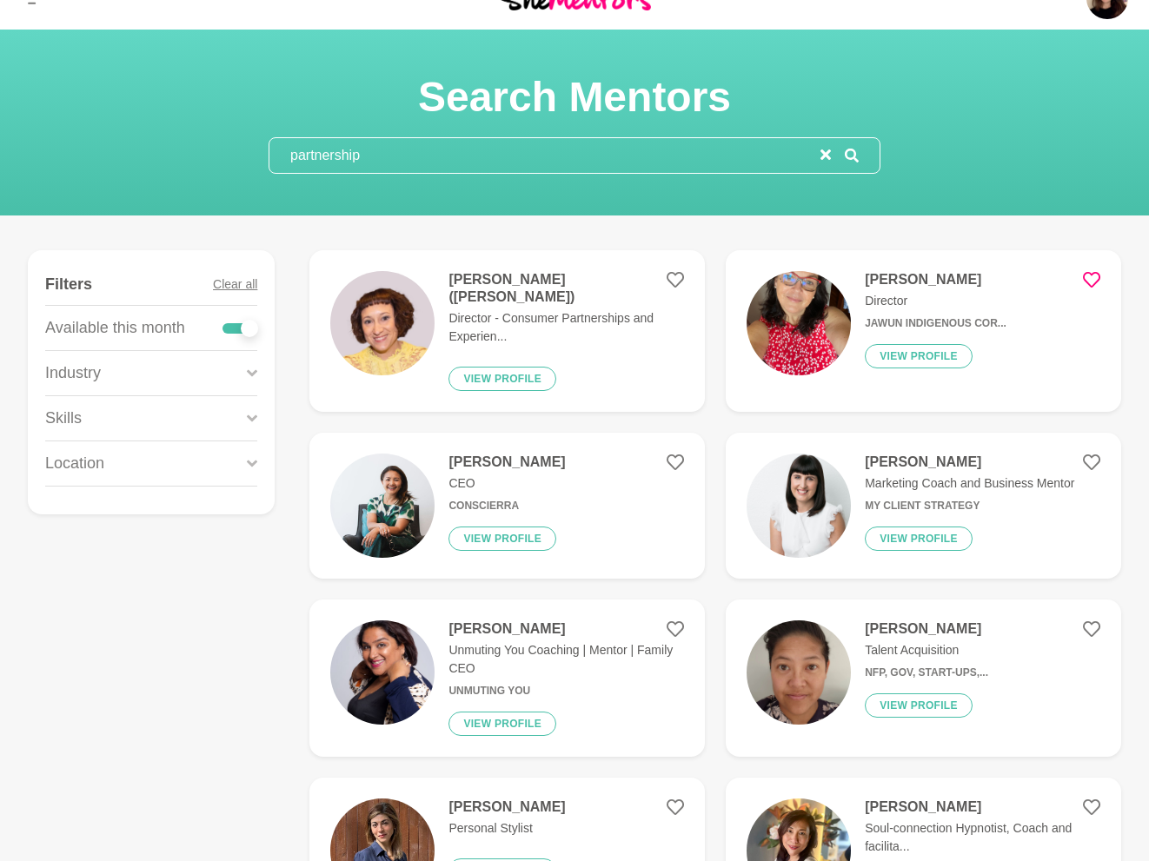
click at [97, 420] on div "Skills" at bounding box center [151, 418] width 212 height 44
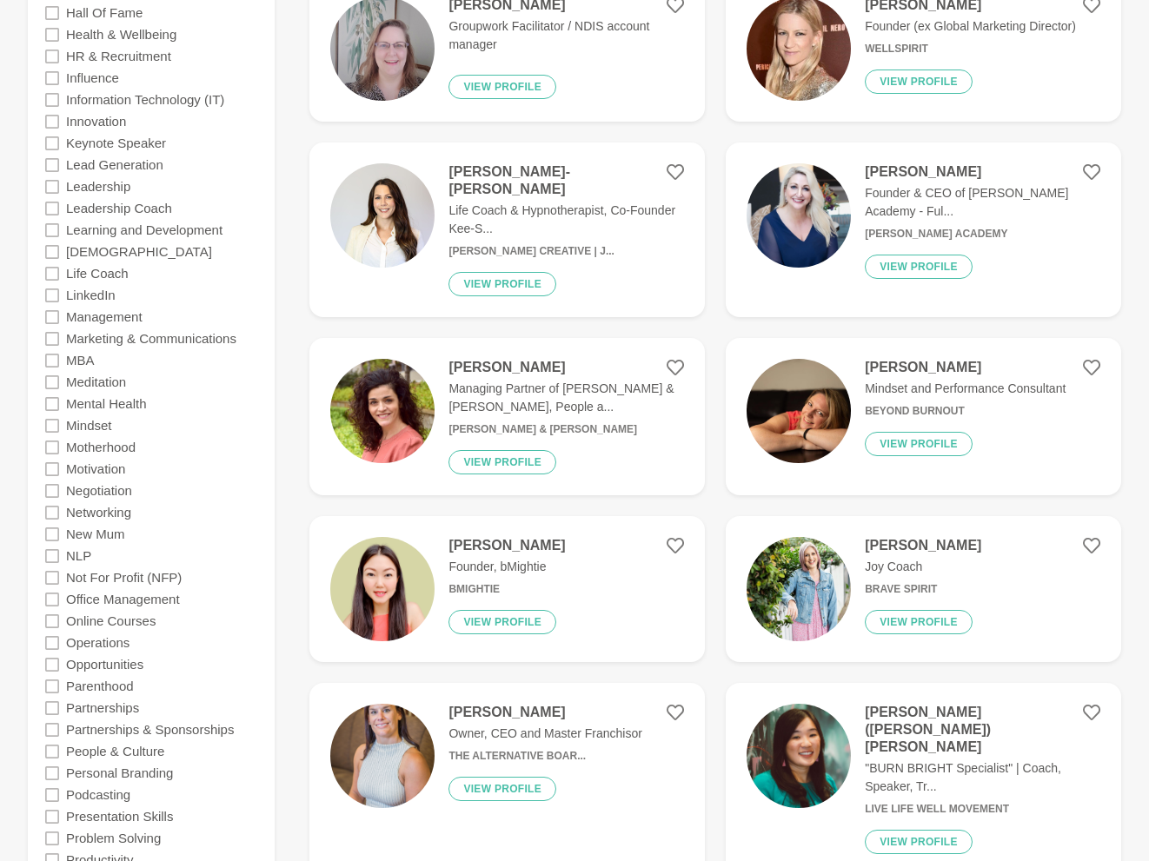
scroll to position [1714, 0]
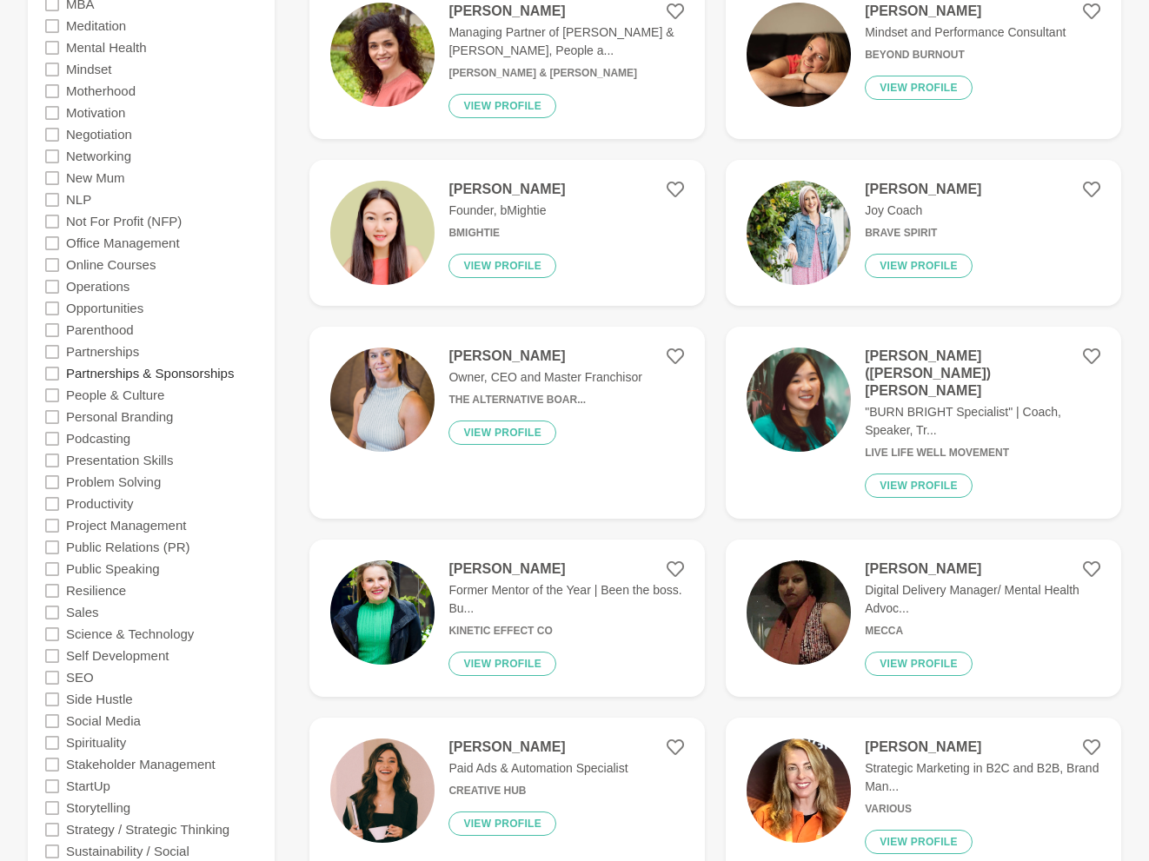
click at [102, 368] on label "Partnerships & Sponsorships" at bounding box center [150, 373] width 168 height 22
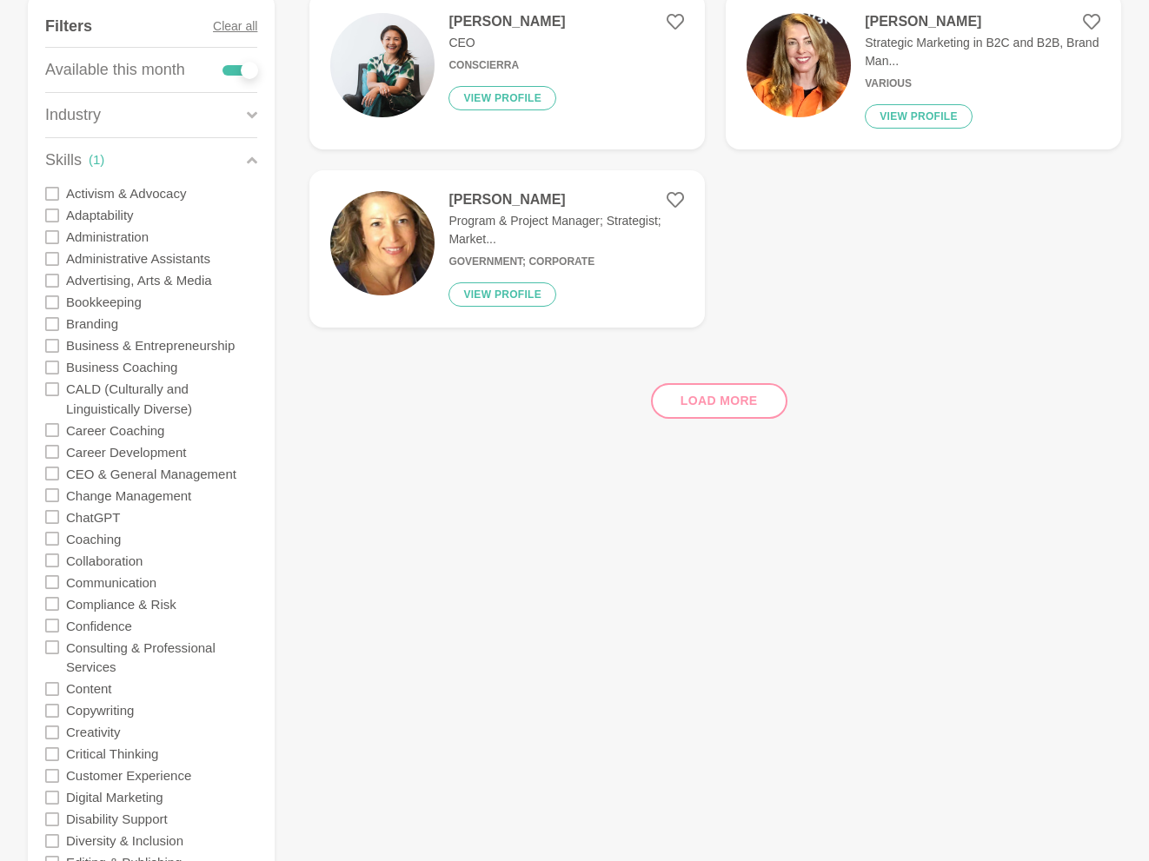
scroll to position [209, 0]
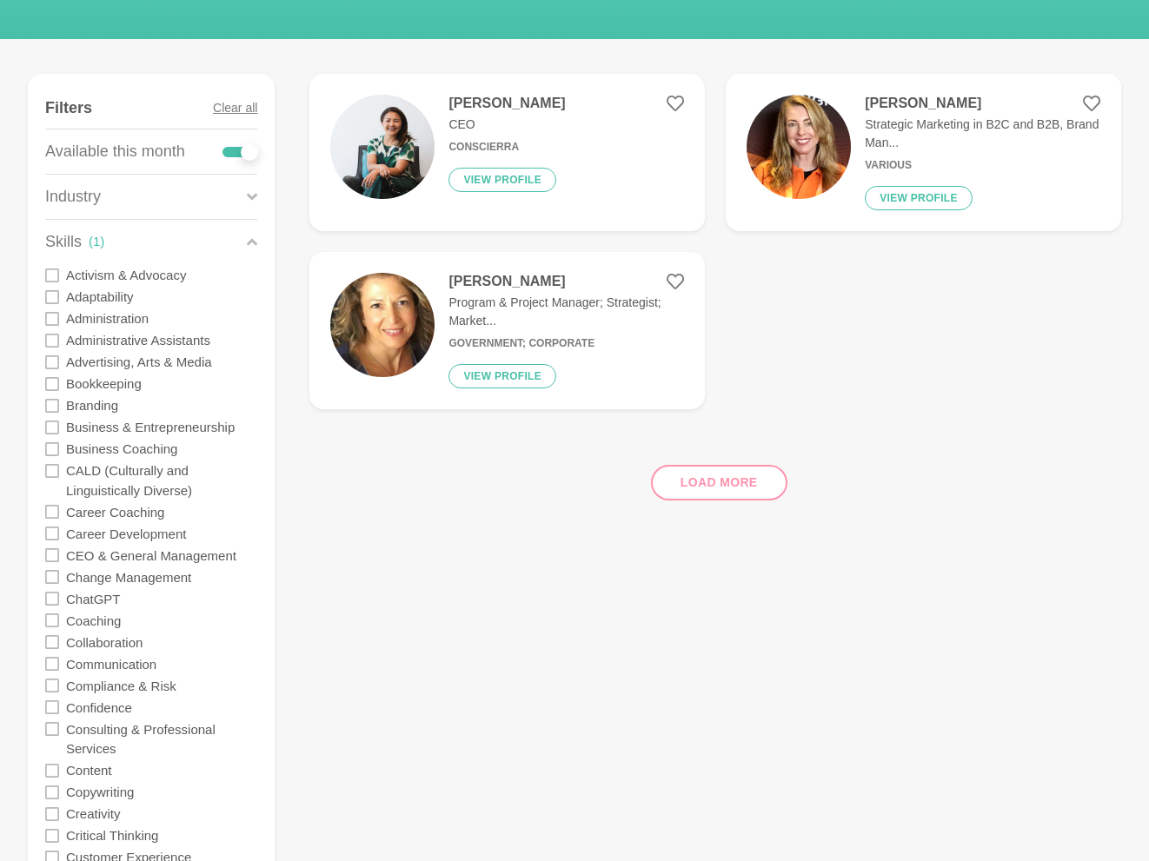
click at [829, 176] on img at bounding box center [798, 147] width 104 height 104
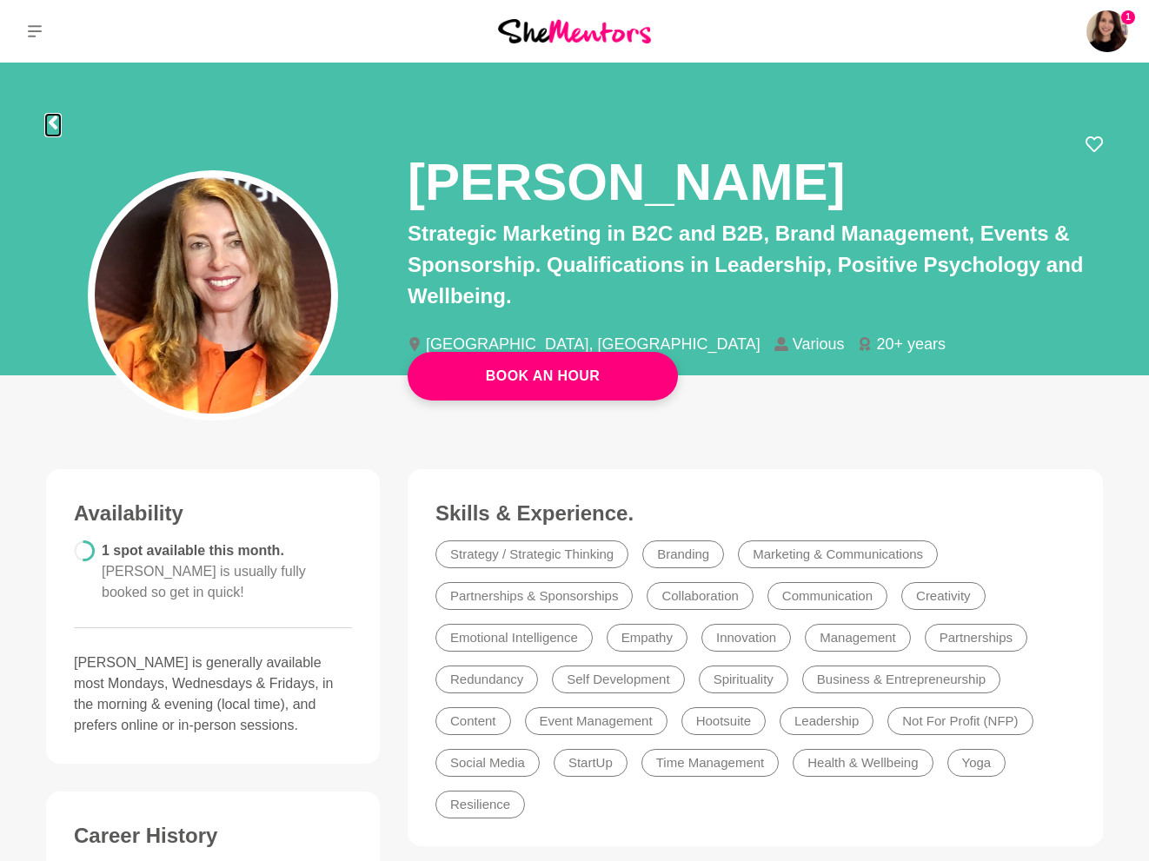
click at [55, 122] on icon at bounding box center [53, 123] width 14 height 14
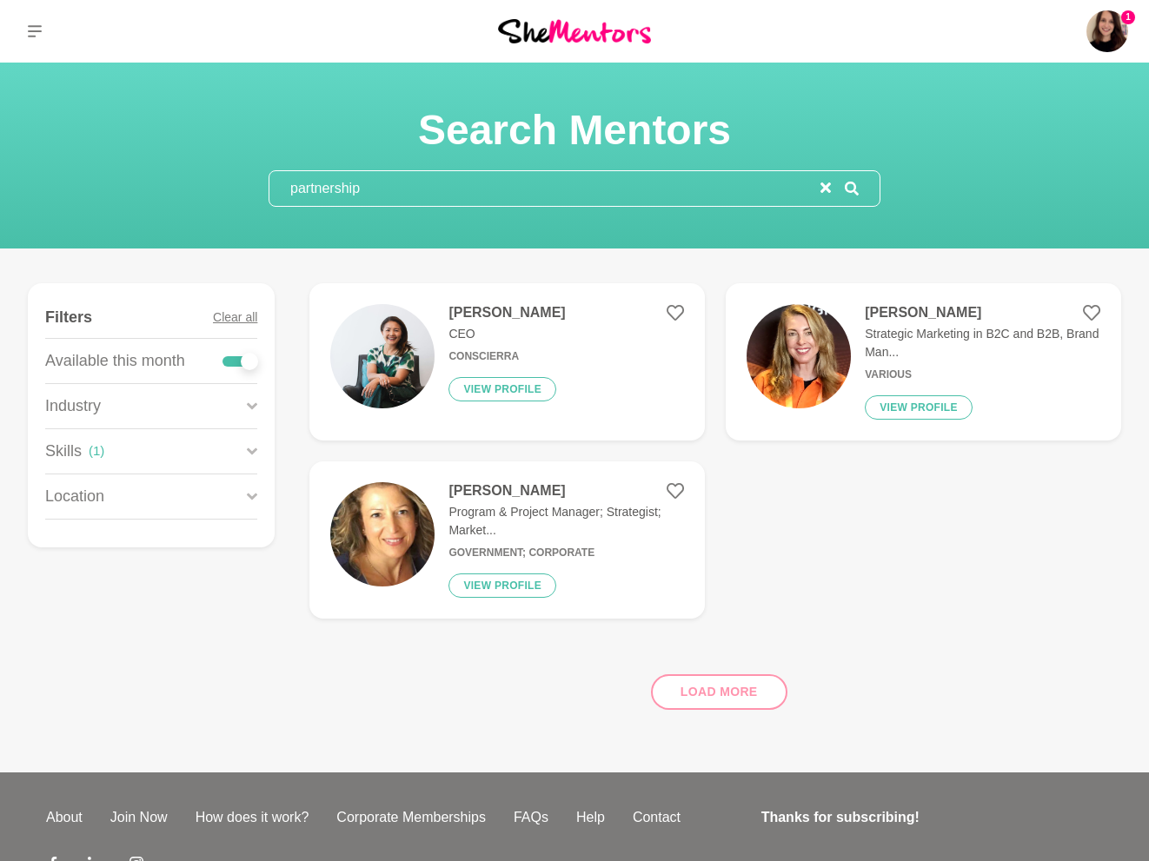
click at [494, 547] on h6 "Government; Corporate" at bounding box center [565, 553] width 235 height 13
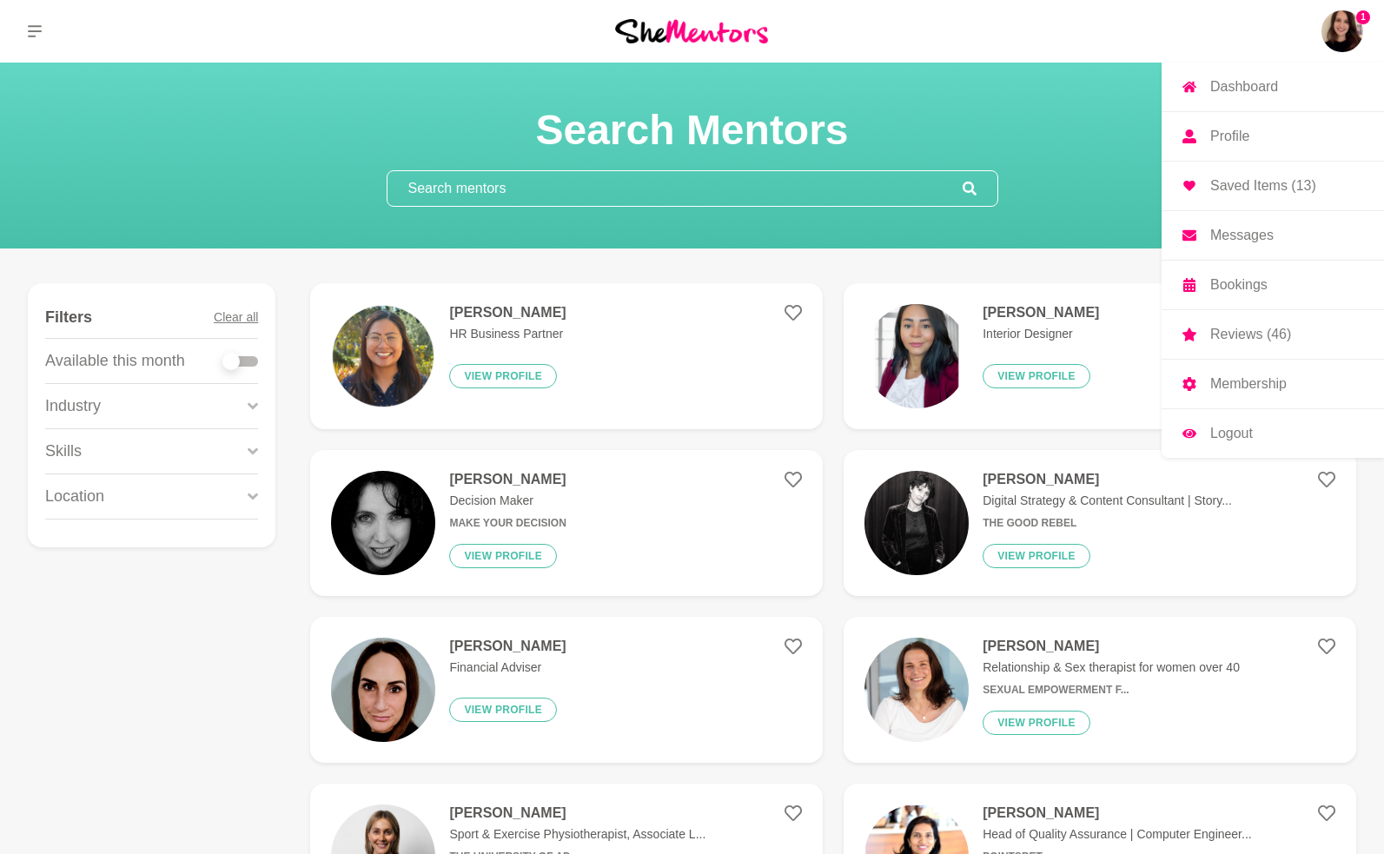
click at [1241, 240] on p "Messages" at bounding box center [1241, 236] width 63 height 14
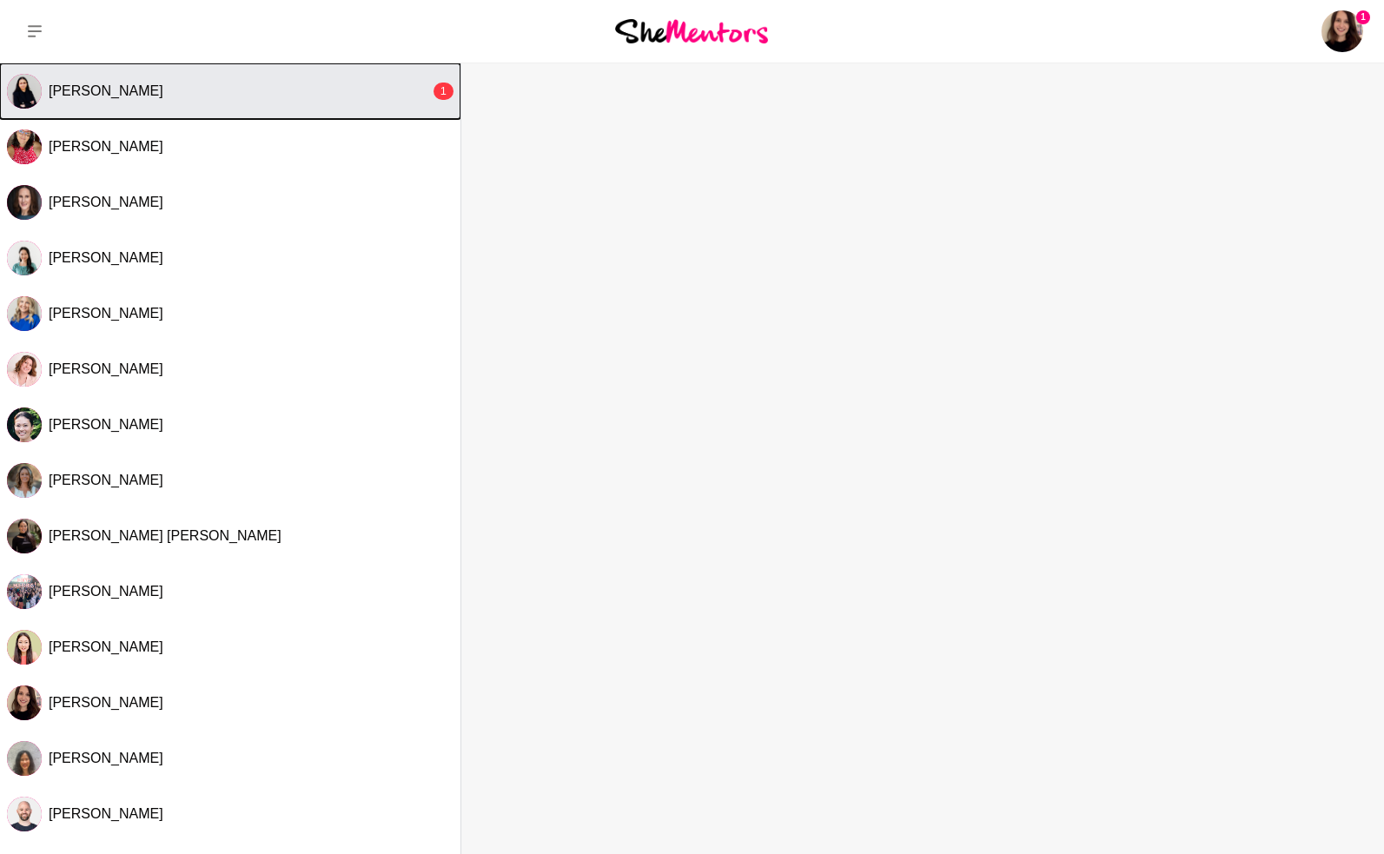
click at [226, 89] on div "Kanak Kiran" at bounding box center [239, 91] width 381 height 17
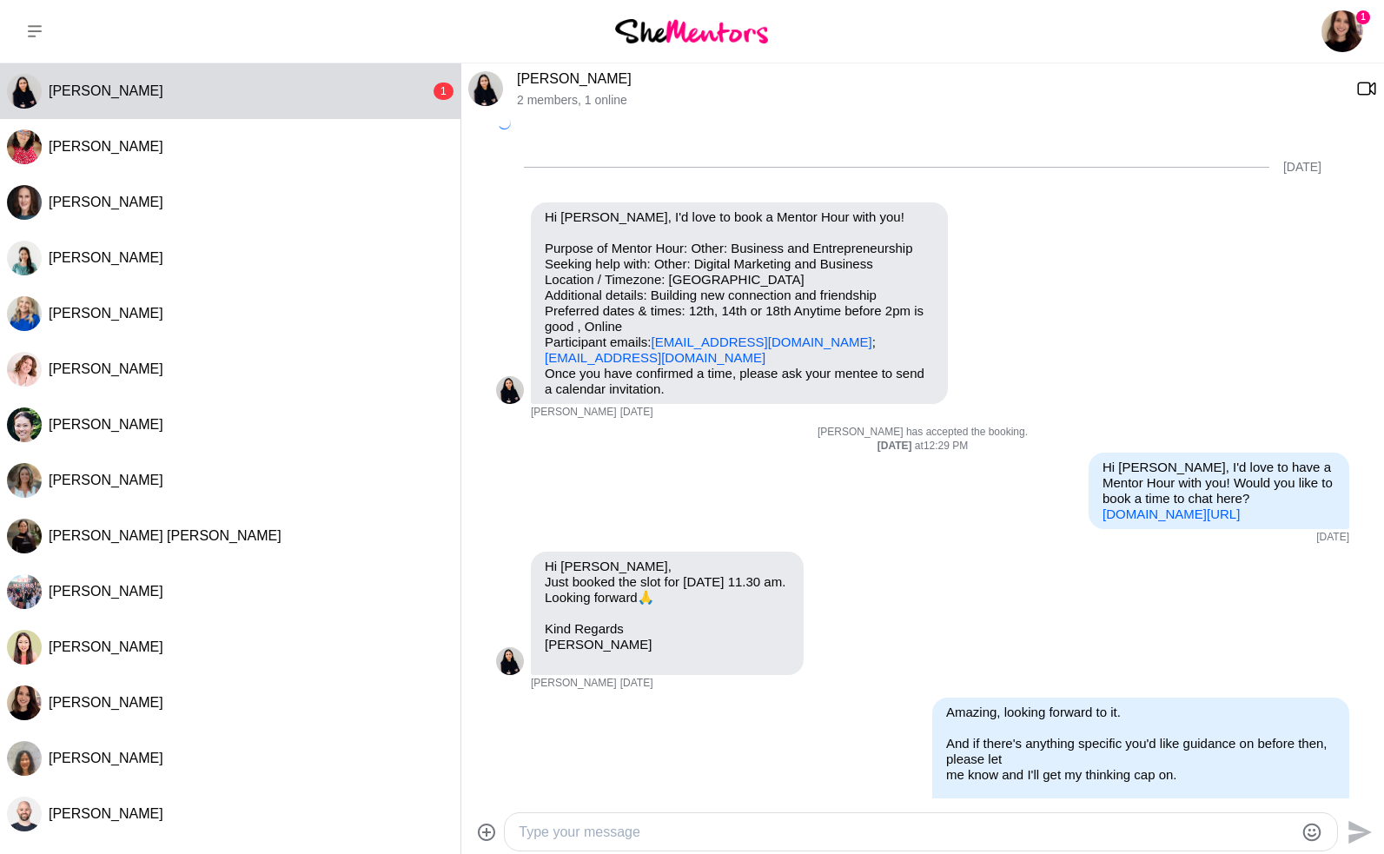
scroll to position [2388, 0]
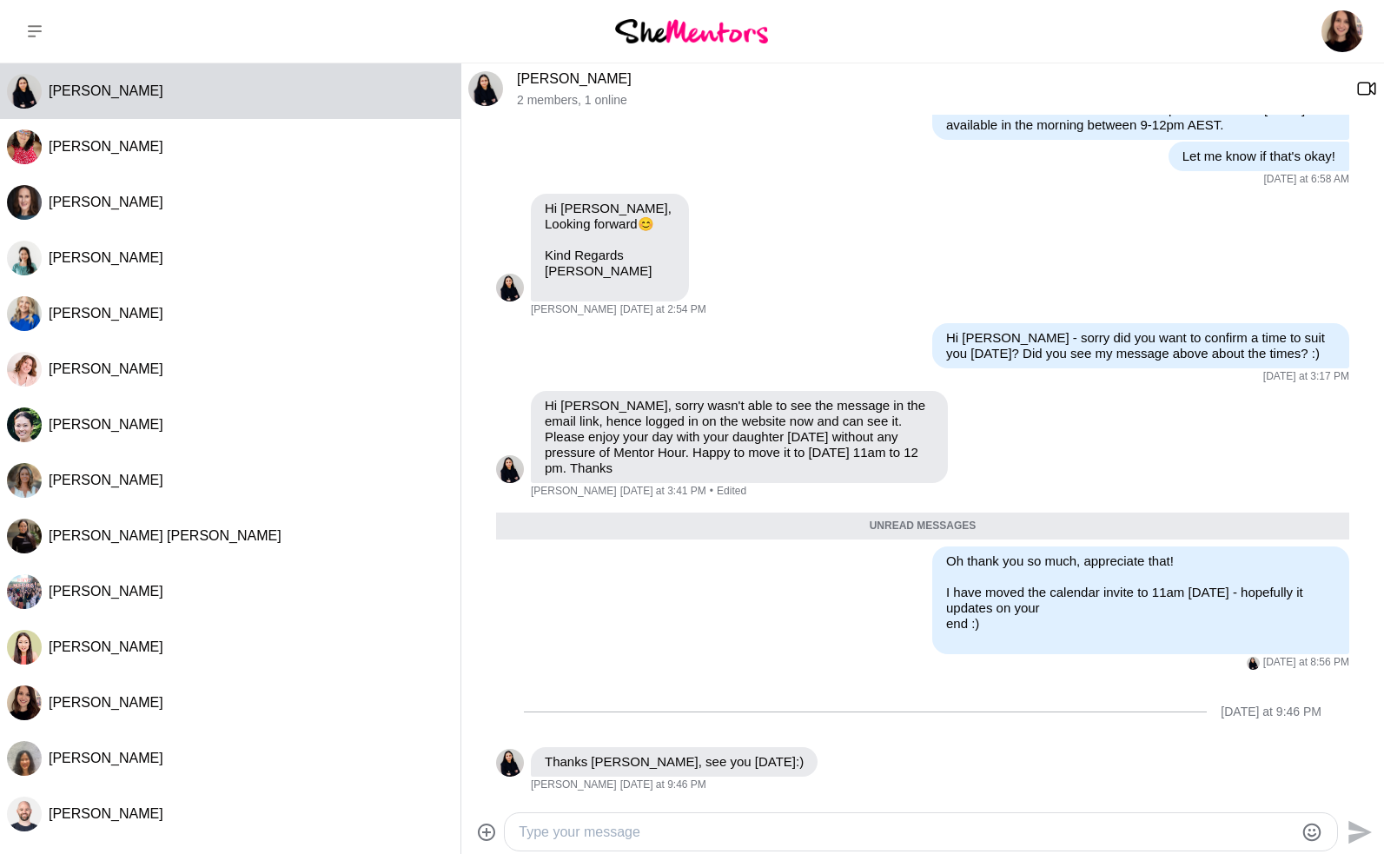
click at [488, 87] on img at bounding box center [485, 88] width 35 height 35
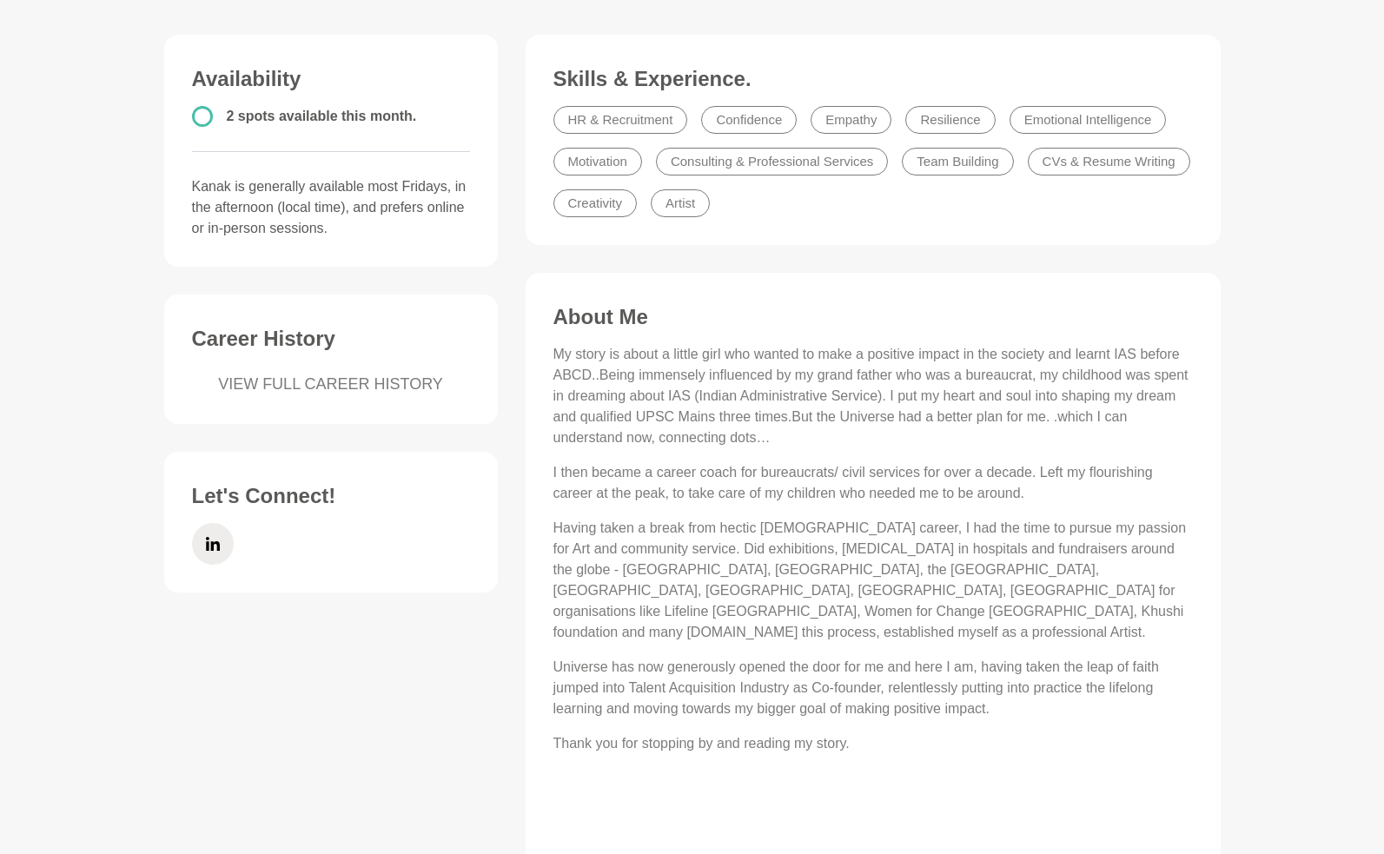
scroll to position [437, 0]
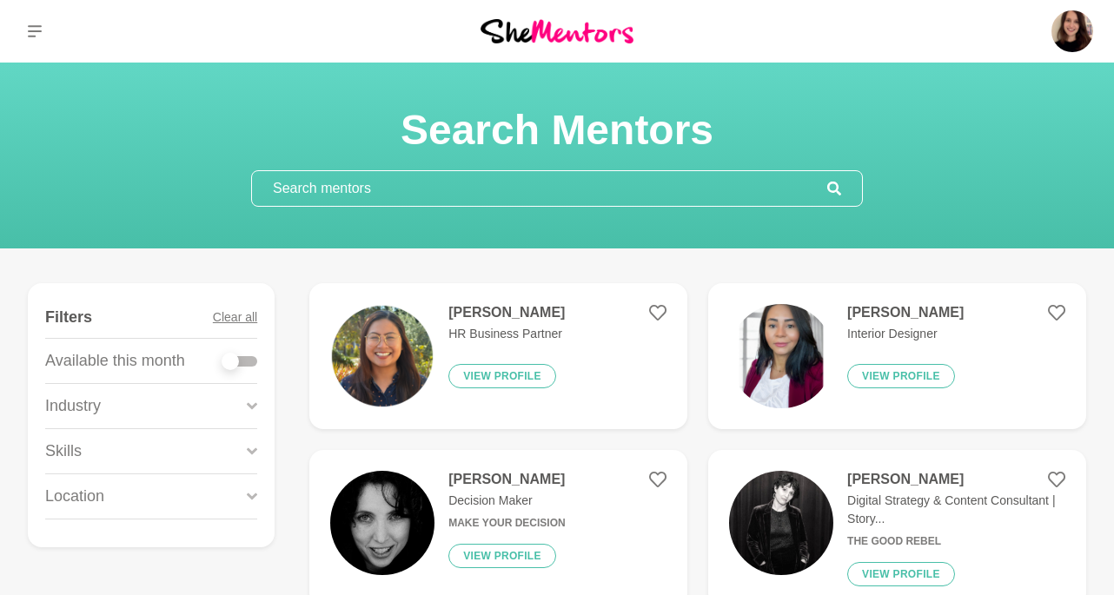
click at [462, 190] on input "text" at bounding box center [539, 188] width 575 height 35
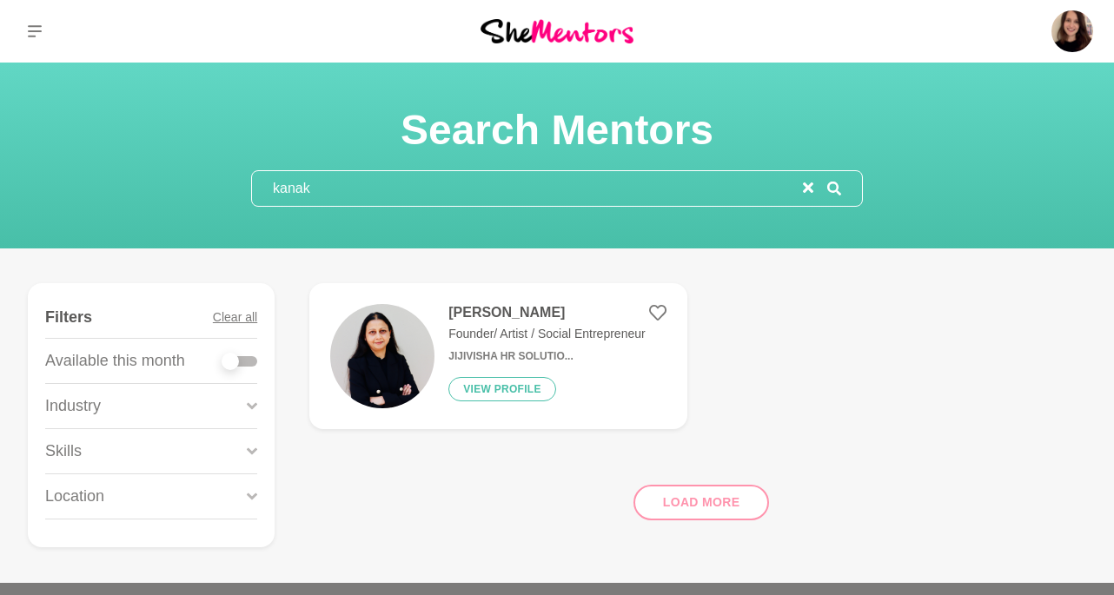
type input "kanak"
click at [408, 361] on img at bounding box center [382, 356] width 104 height 104
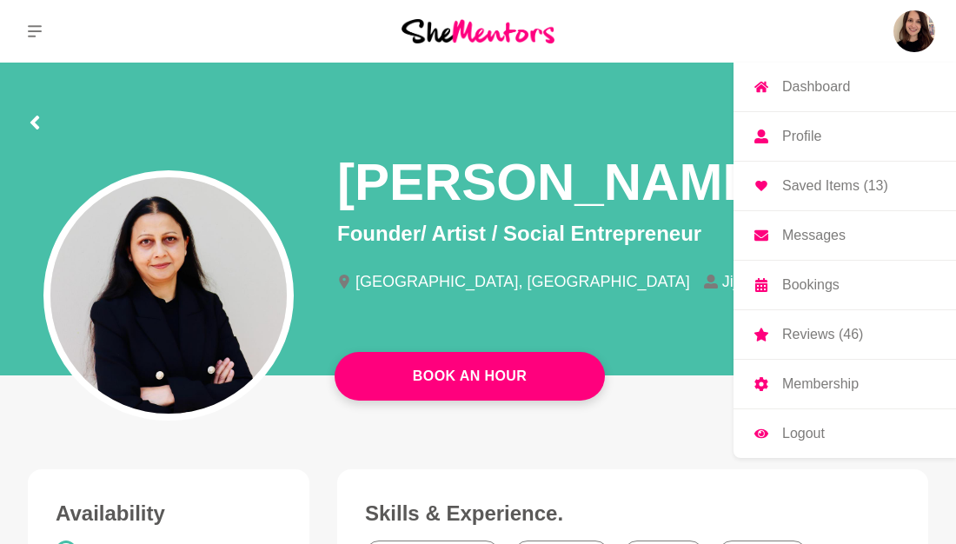
click at [800, 236] on p "Messages" at bounding box center [813, 236] width 63 height 14
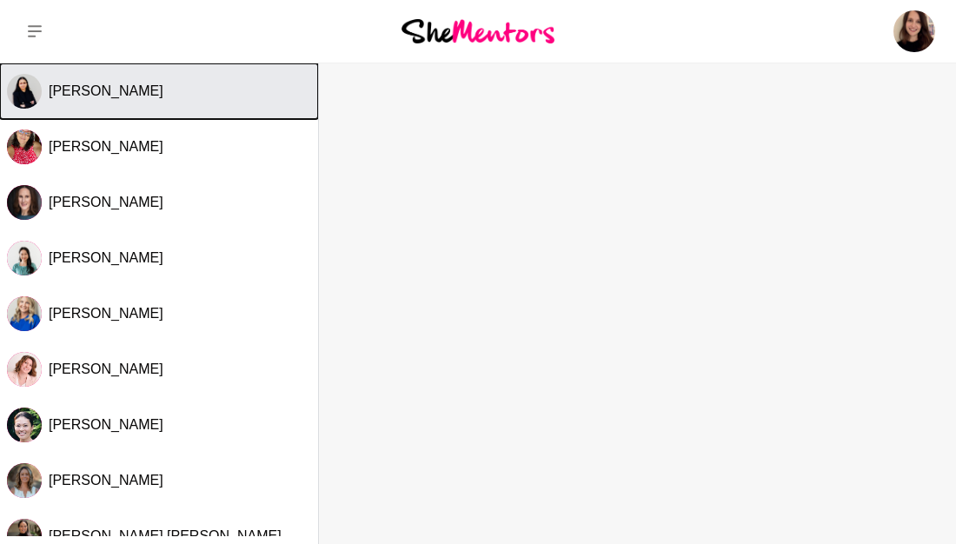
click at [177, 94] on div "[PERSON_NAME]" at bounding box center [180, 91] width 262 height 17
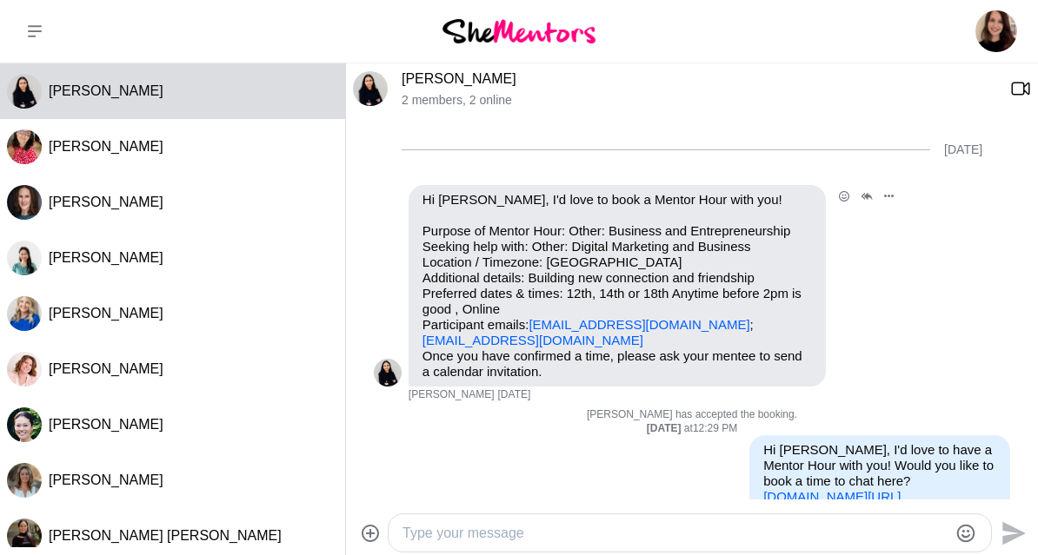
click at [565, 233] on p "Purpose of Mentor Hour: Other: Business and Entrepreneurship Seeking help with:…" at bounding box center [616, 285] width 389 height 125
